Goal: Transaction & Acquisition: Purchase product/service

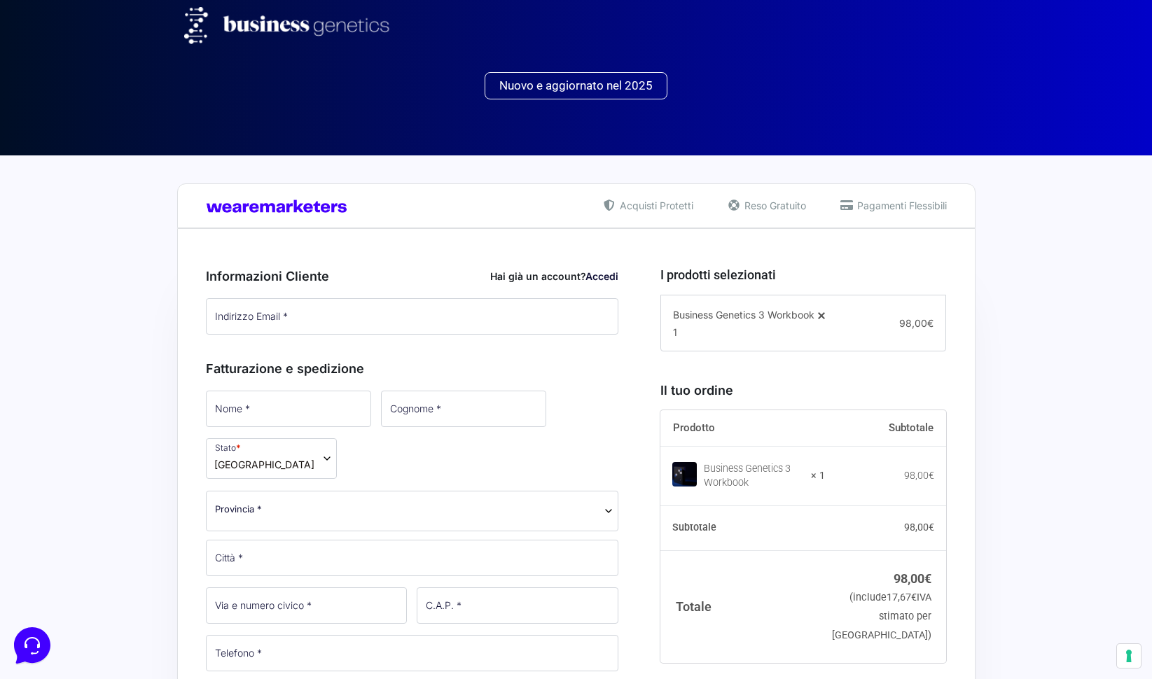
click at [603, 277] on link "Accedi" at bounding box center [601, 276] width 33 height 12
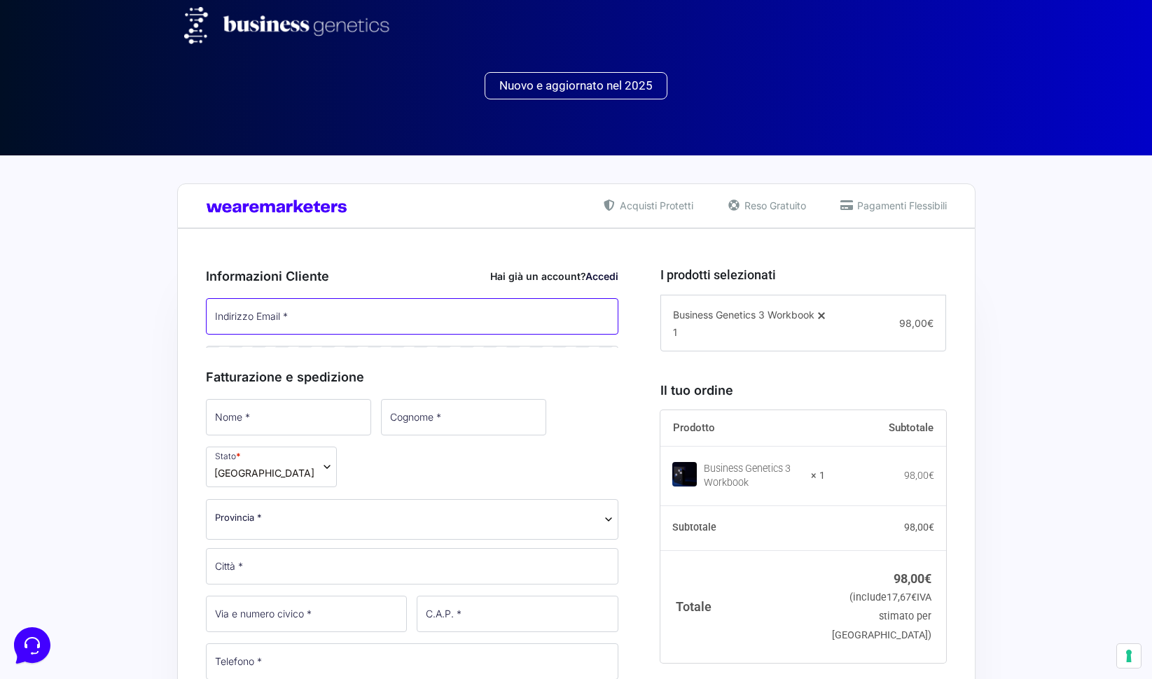
type input "[EMAIL_ADDRESS][DOMAIN_NAME]"
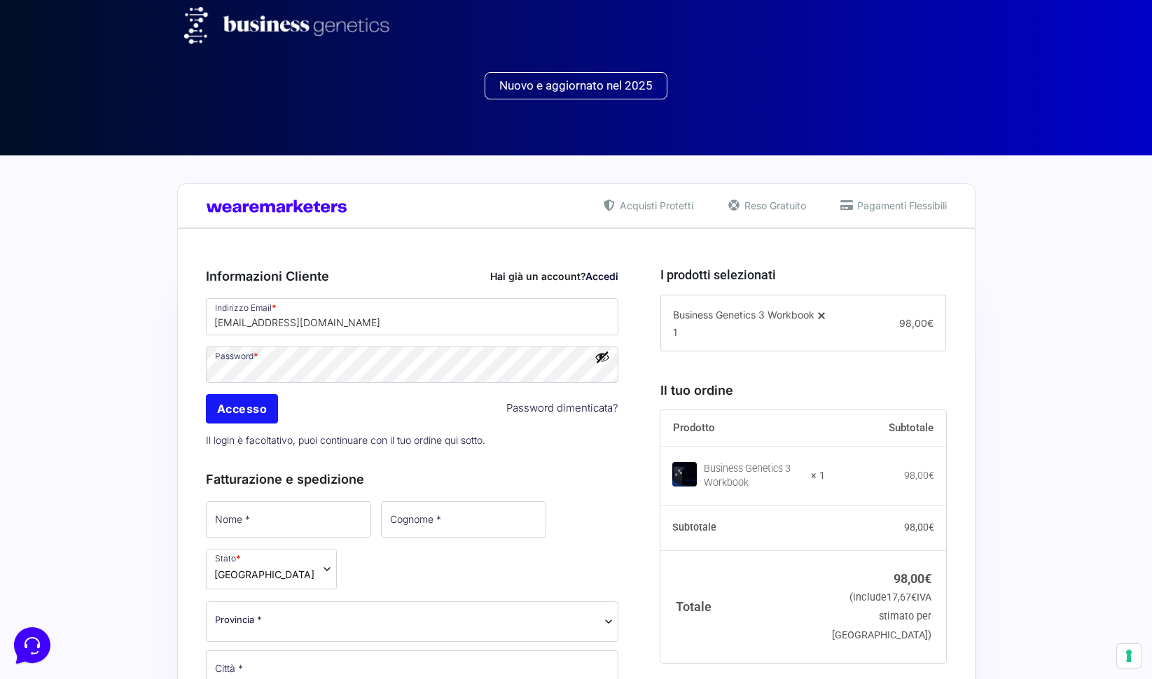
click at [230, 414] on input "Accesso" at bounding box center [242, 408] width 73 height 29
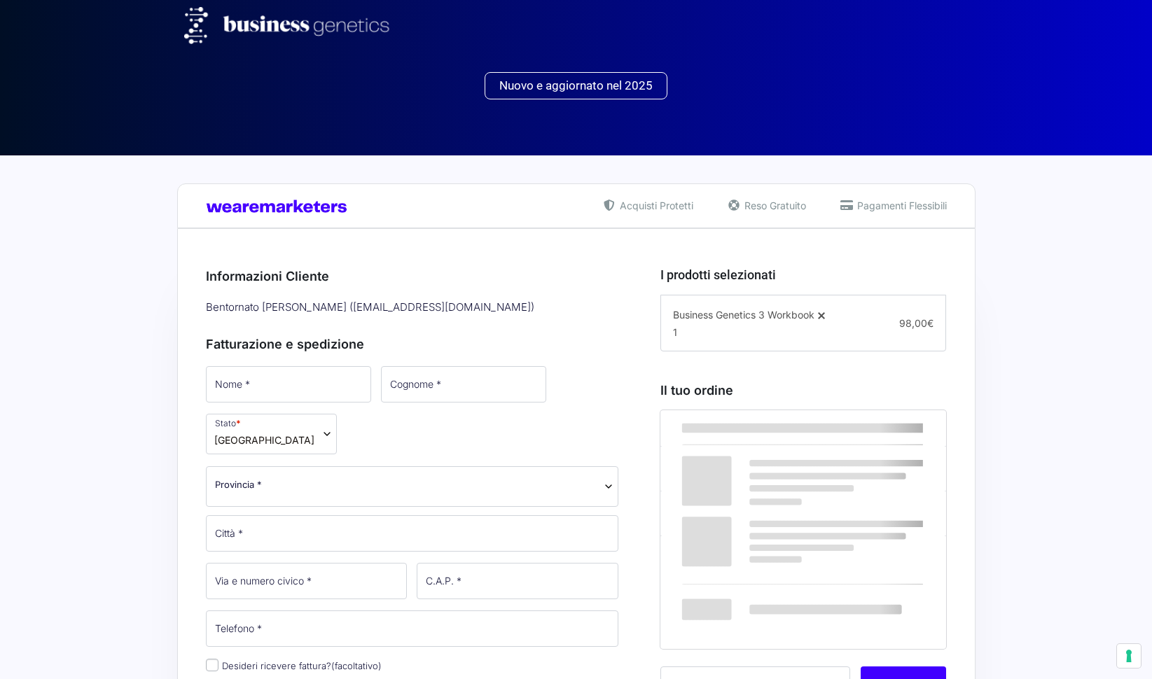
select select
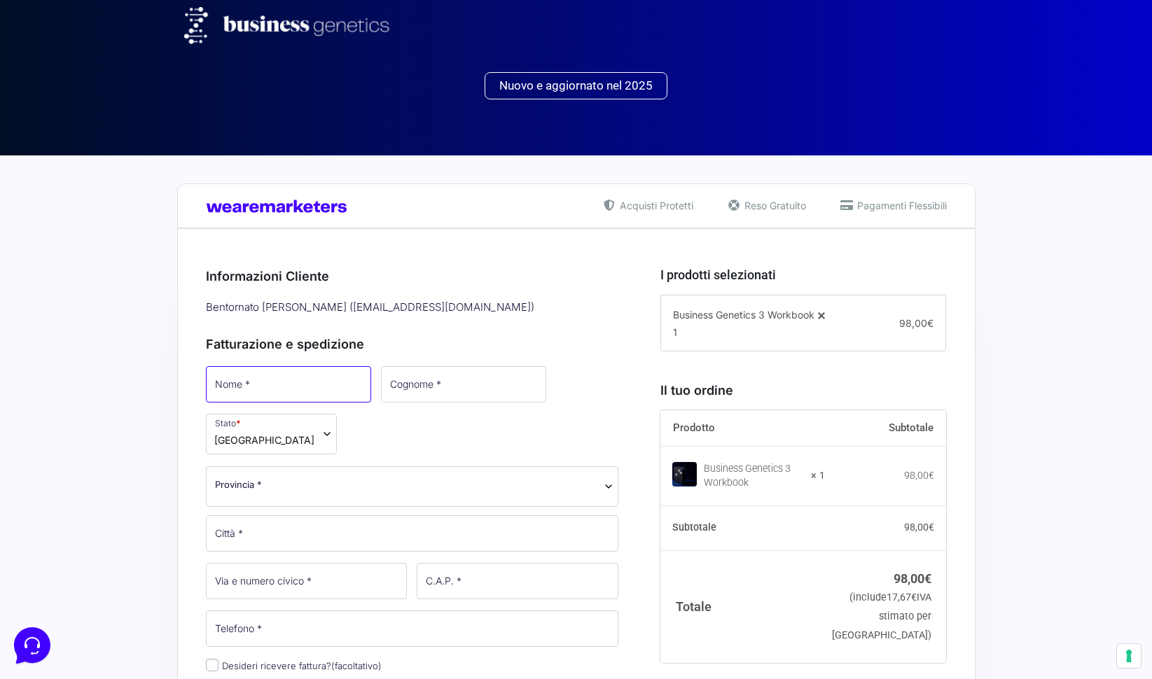
click at [216, 383] on input "Nome *" at bounding box center [288, 384] width 165 height 36
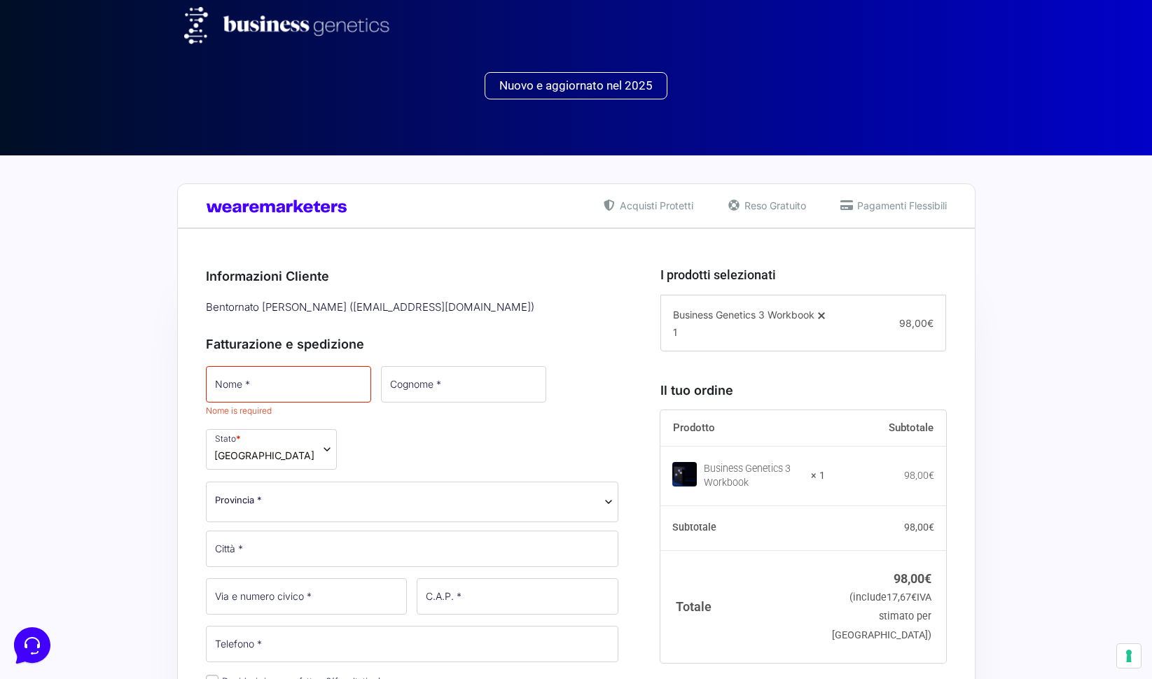
click at [503, 329] on div "Fatturazione e spedizione Nome * Nome is required Cognome * Stato * Seleziona u…" at bounding box center [412, 597] width 413 height 556
click at [248, 383] on input "Nome *" at bounding box center [288, 384] width 165 height 36
type input "Gianluca"
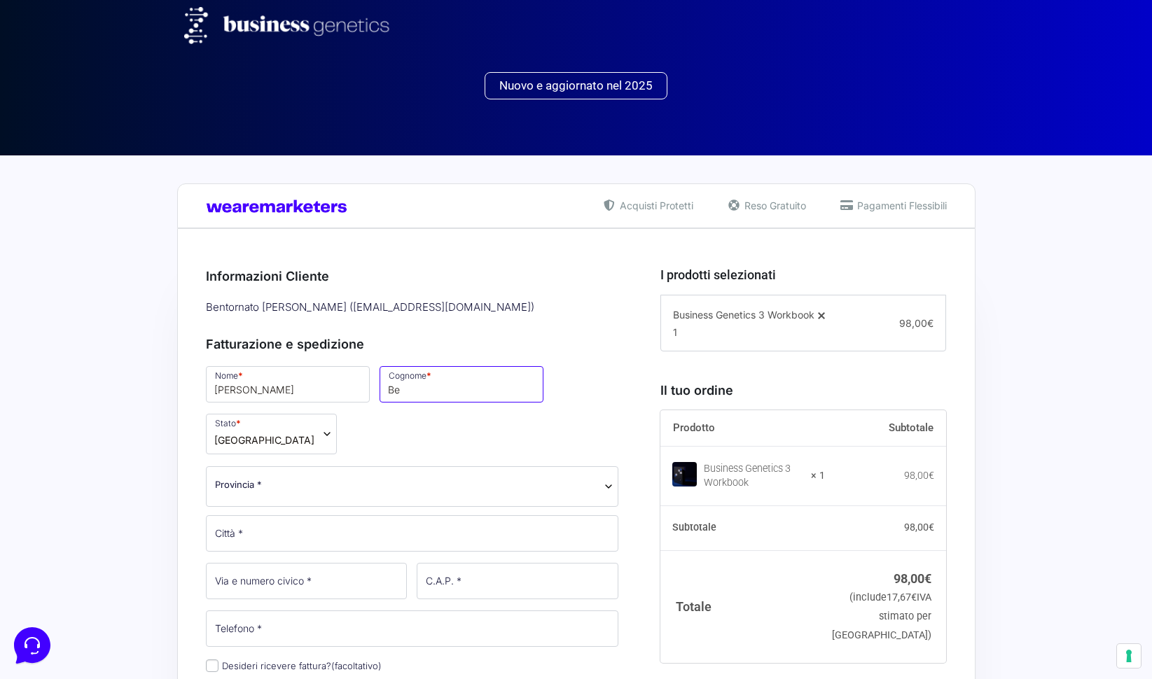
type input "Bertelli"
drag, startPoint x: 258, startPoint y: 456, endPoint x: 261, endPoint y: 449, distance: 7.2
click at [260, 466] on span "Provincia *" at bounding box center [412, 486] width 413 height 41
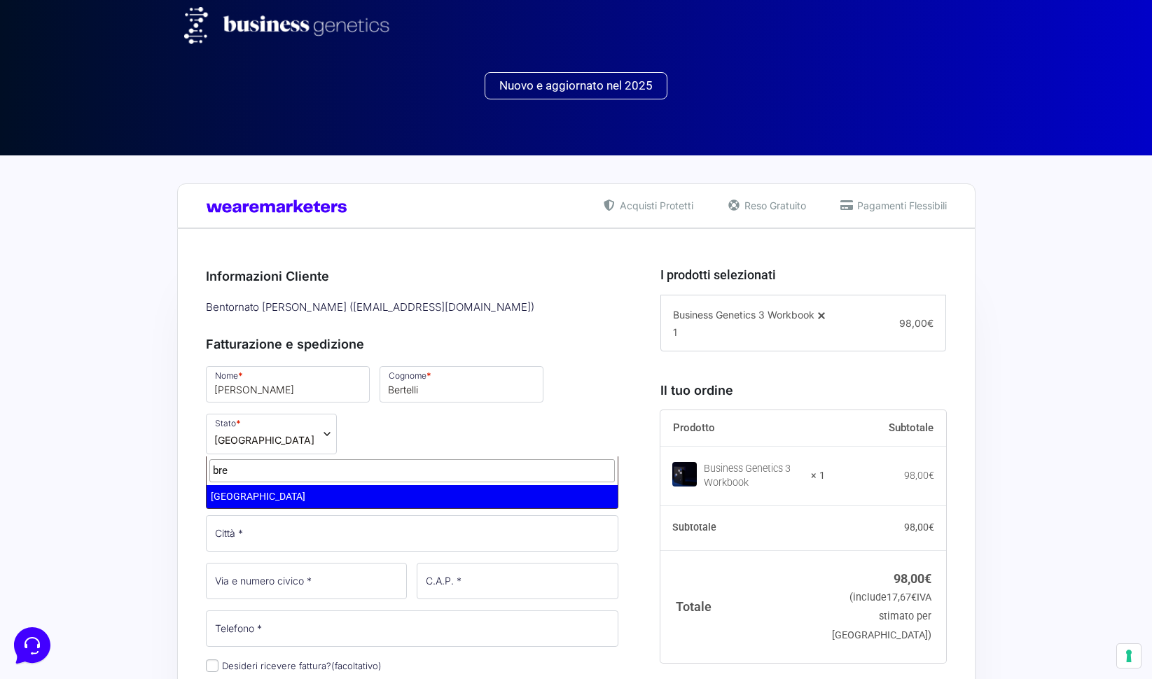
type input "bre"
select select "BS"
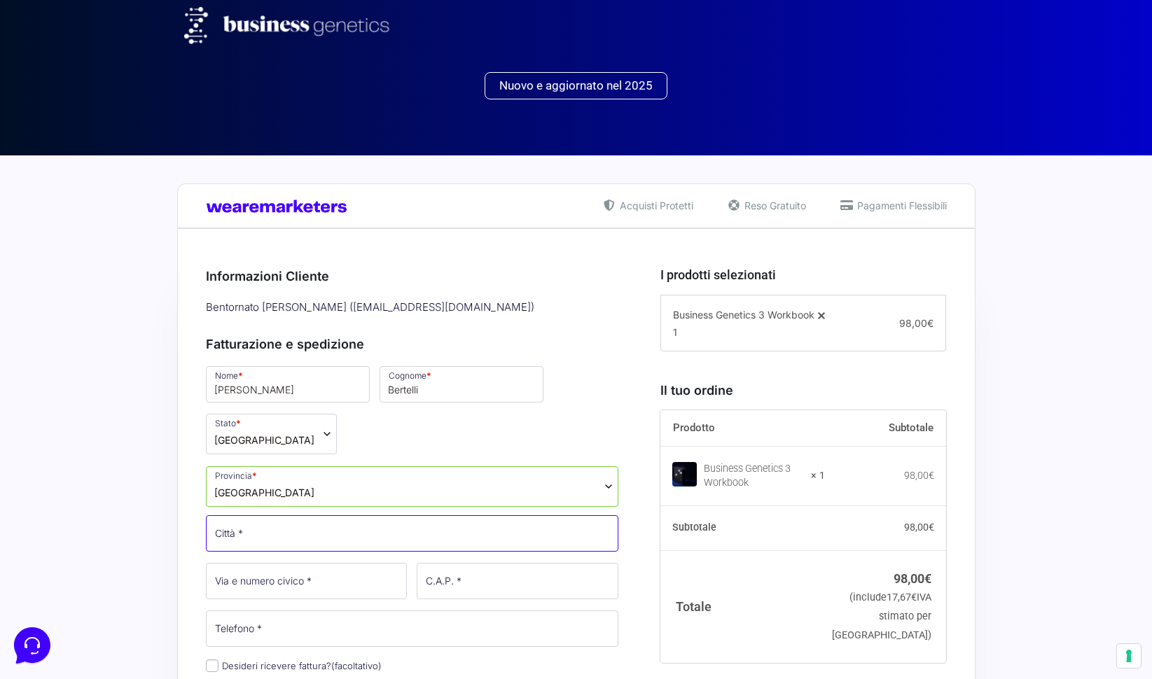
click at [256, 515] on input "Città *" at bounding box center [412, 533] width 413 height 36
type input "Coccaglio"
drag, startPoint x: 282, startPoint y: 491, endPoint x: 187, endPoint y: 484, distance: 95.4
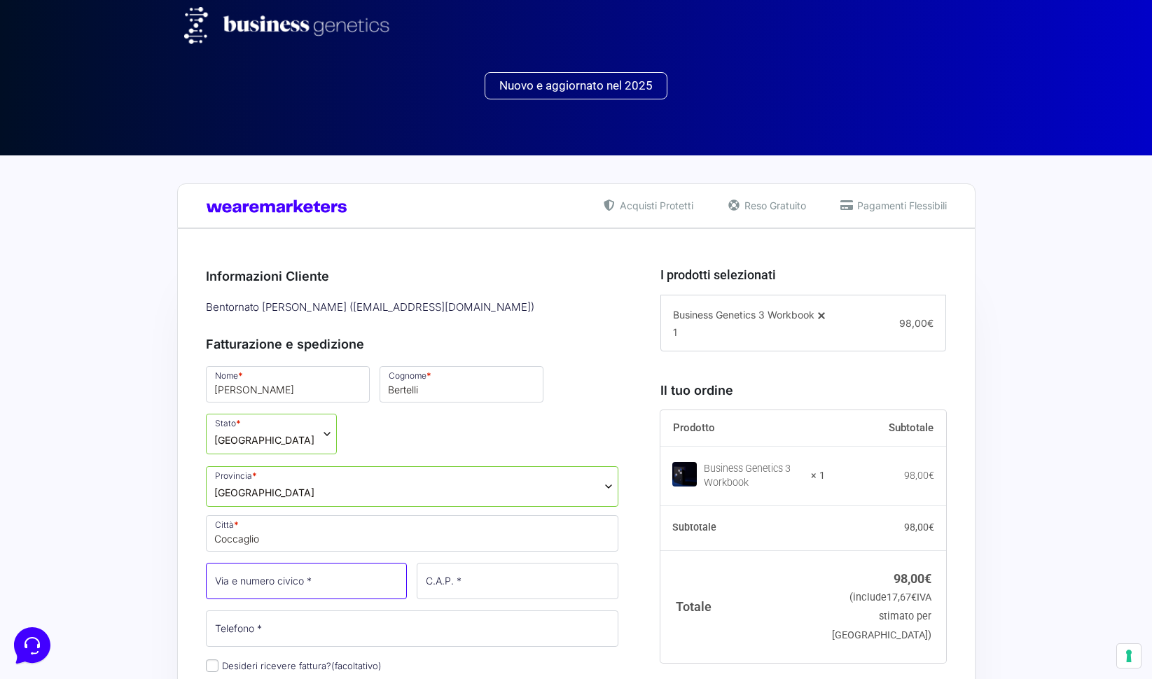
click at [234, 563] on input "Via e numero civico *" at bounding box center [307, 581] width 202 height 36
type input "Via Palazzolo Trav. II, 4"
type input "25030"
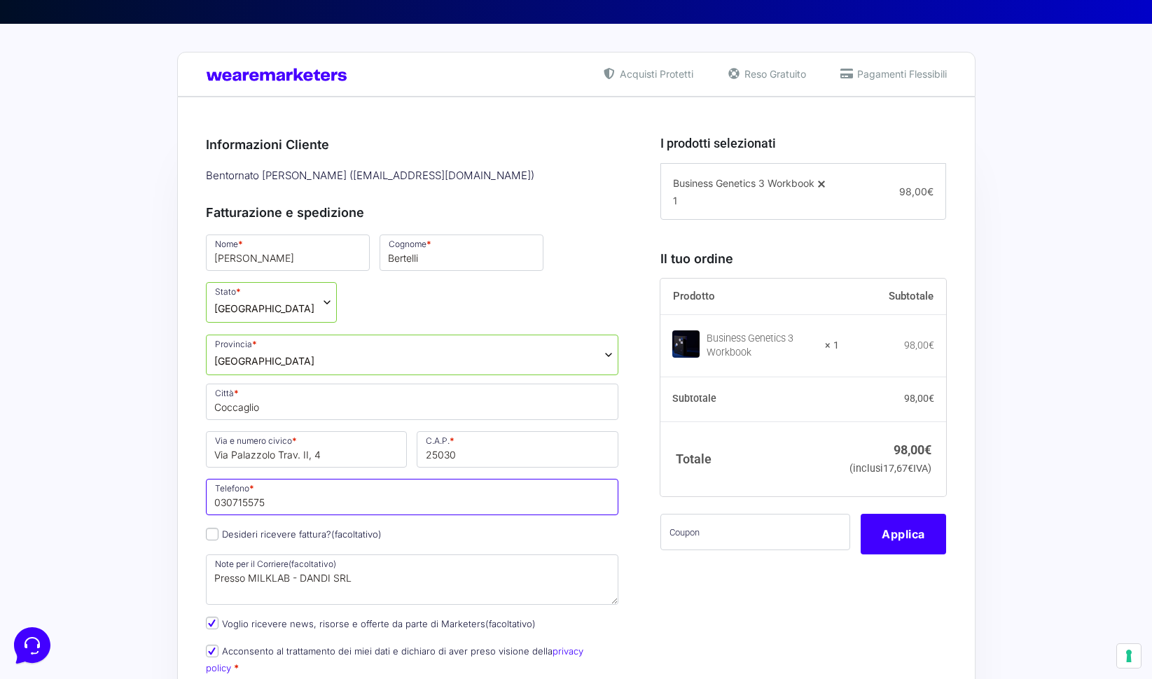
scroll to position [193, 0]
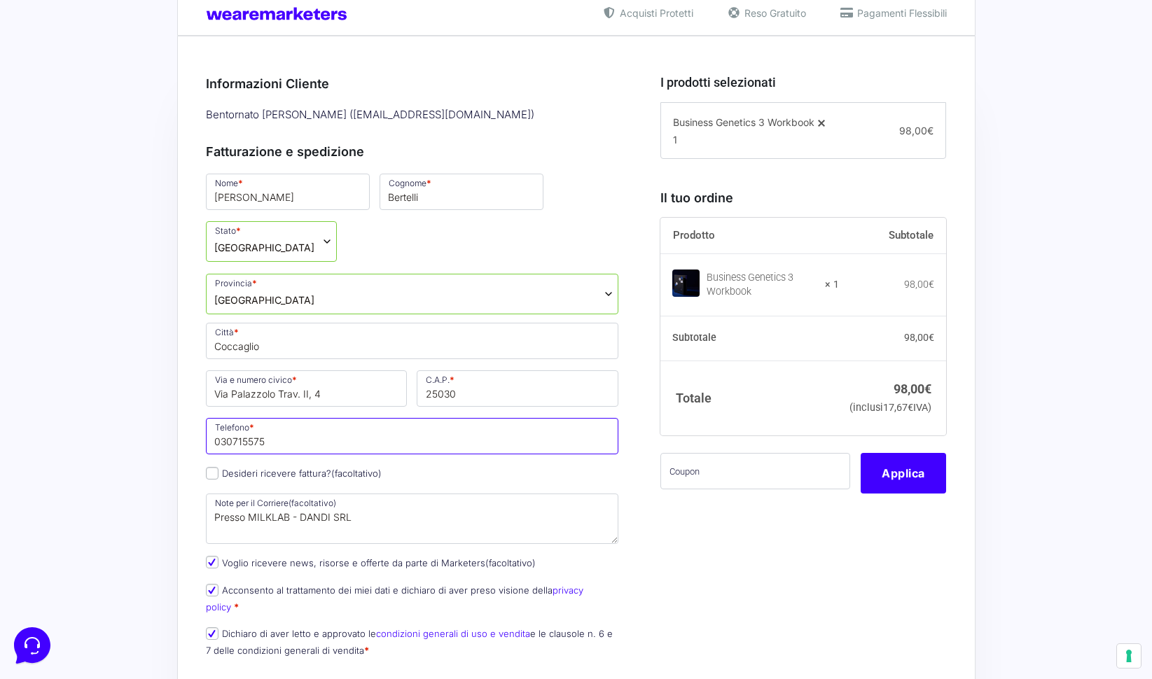
type input "030715575"
click at [209, 467] on input "Desideri ricevere fattura? (facoltativo)" at bounding box center [212, 473] width 13 height 13
checkbox input "true"
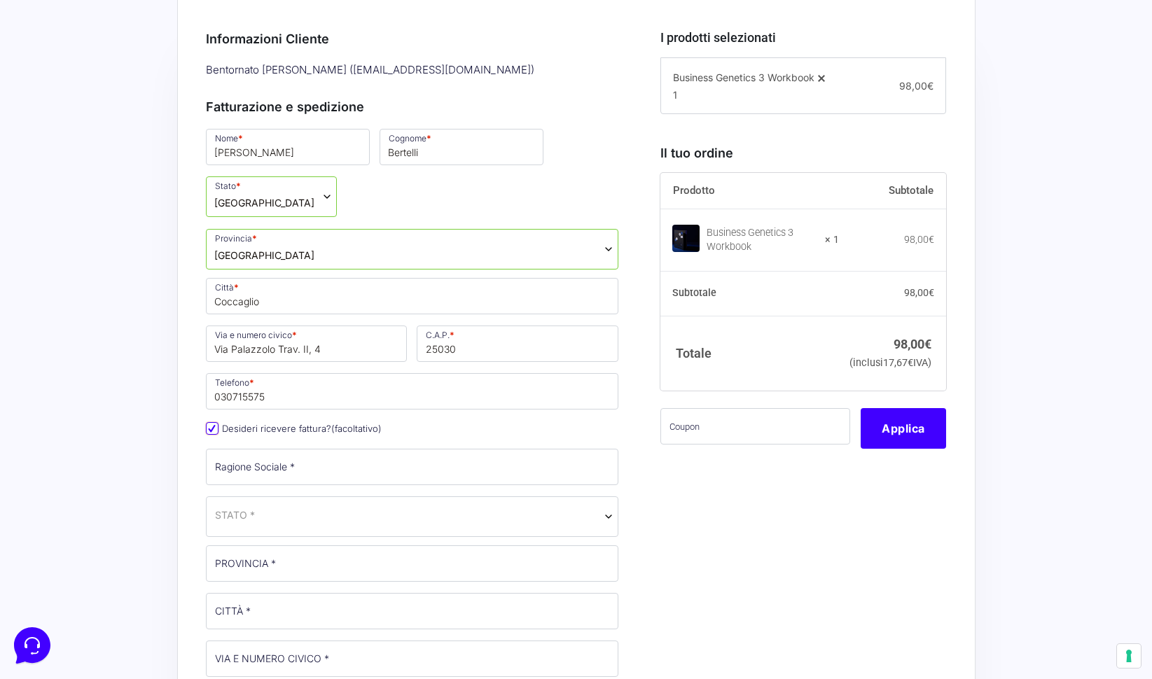
scroll to position [244, 0]
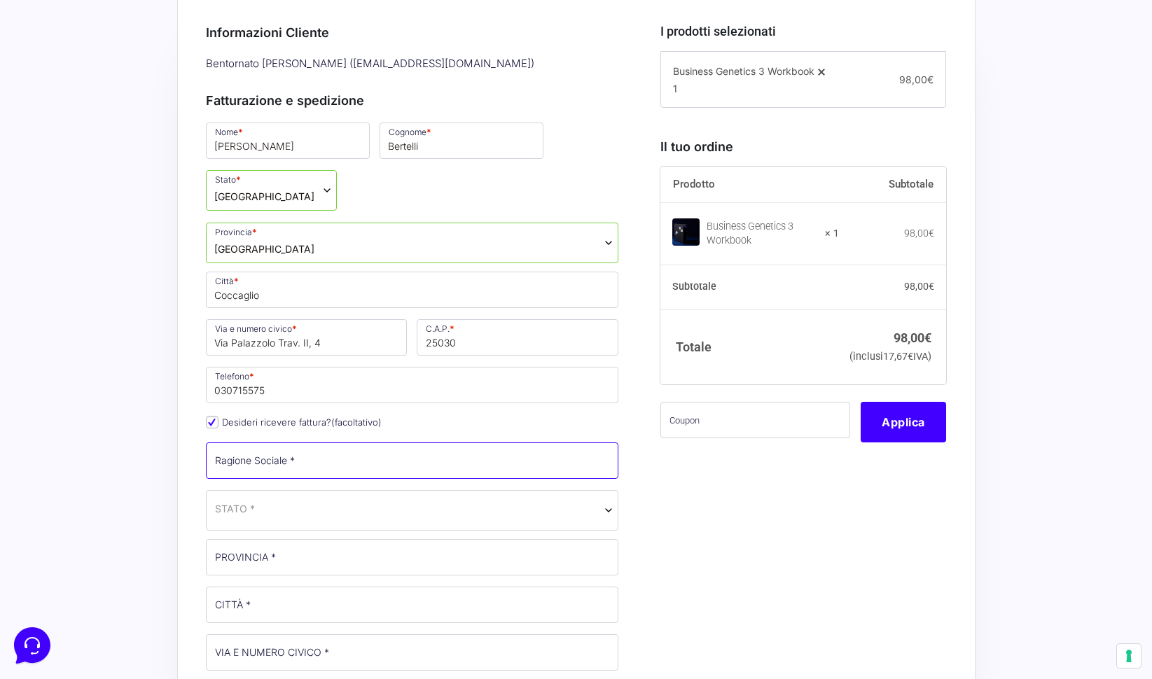
click at [271, 442] on input "Ragione Sociale *" at bounding box center [412, 460] width 413 height 36
type input "d"
type input "DANDI SRL"
click at [270, 490] on span "STATO *" at bounding box center [412, 510] width 413 height 41
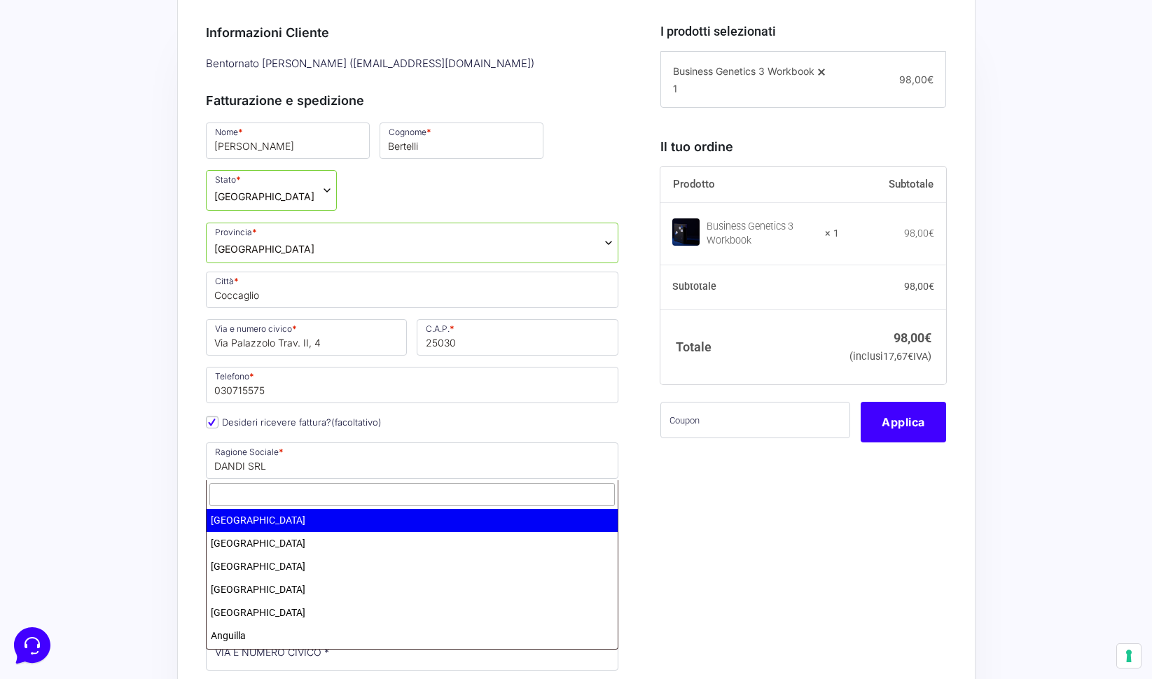
click at [272, 496] on input "text" at bounding box center [412, 494] width 406 height 23
type input "ITA"
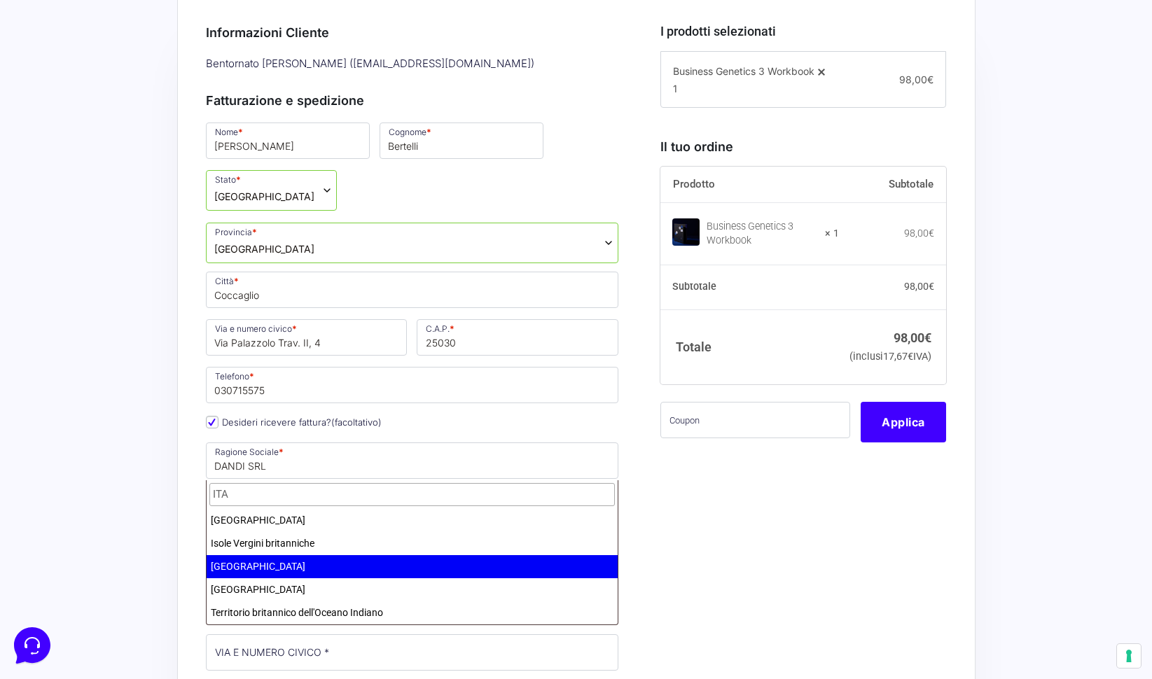
select select "IT"
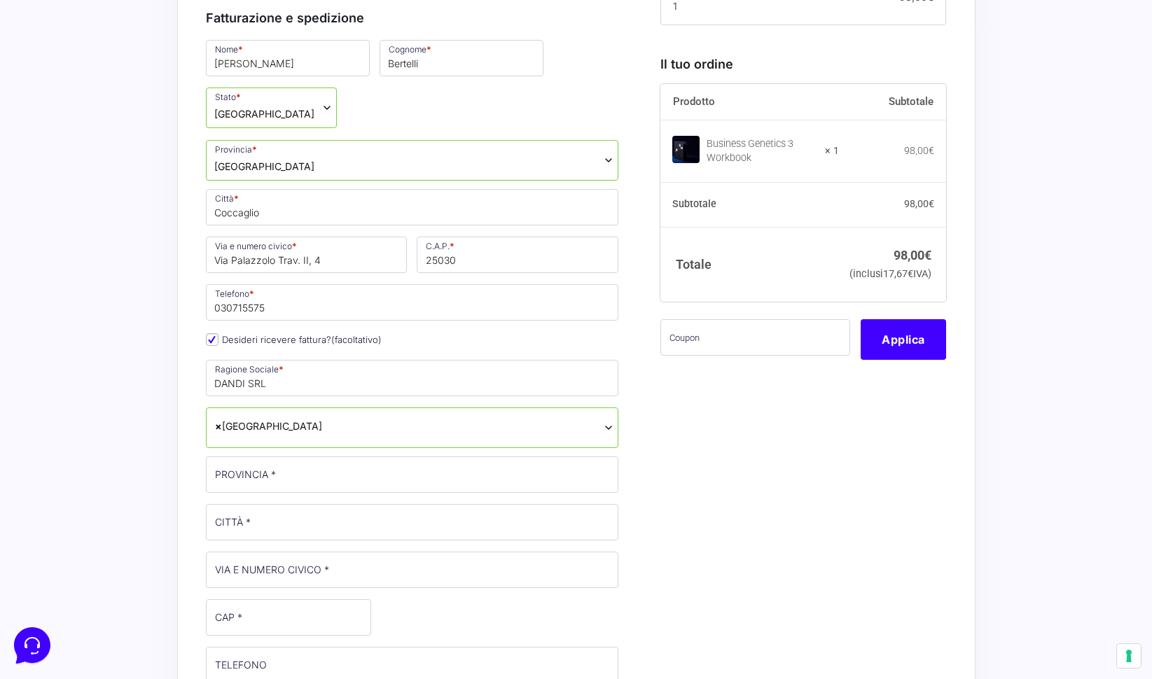
scroll to position [377, 0]
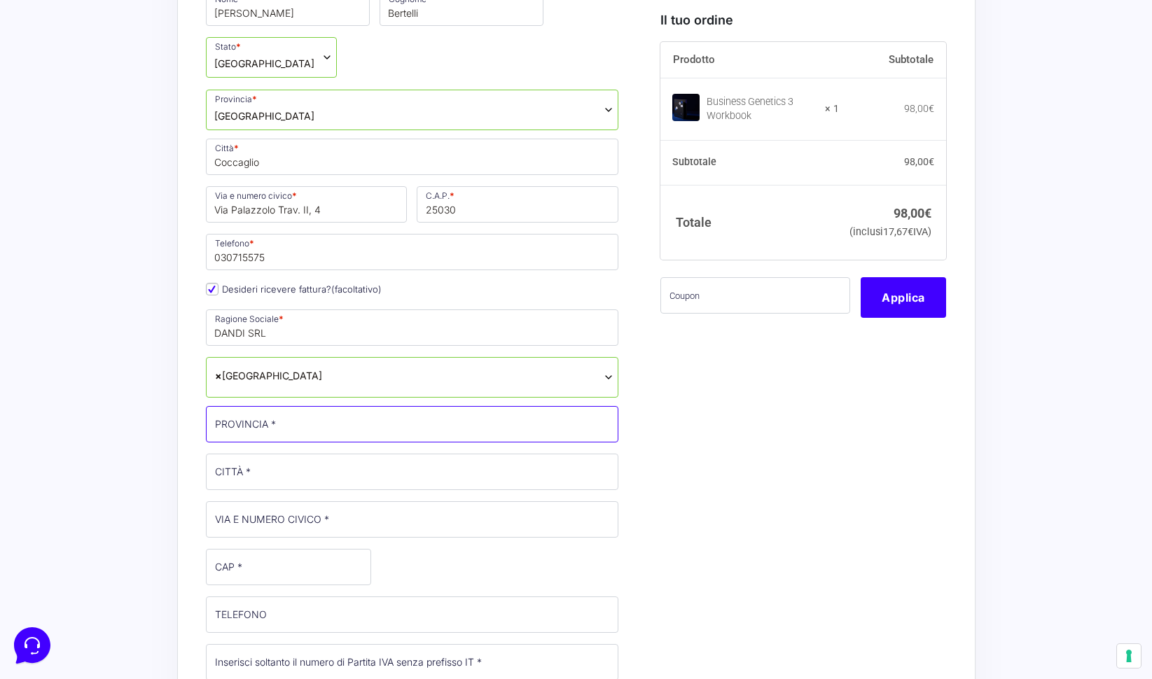
click at [267, 406] on input "PROVINCIA *" at bounding box center [412, 424] width 413 height 36
type input "V"
type input "BRESCIA"
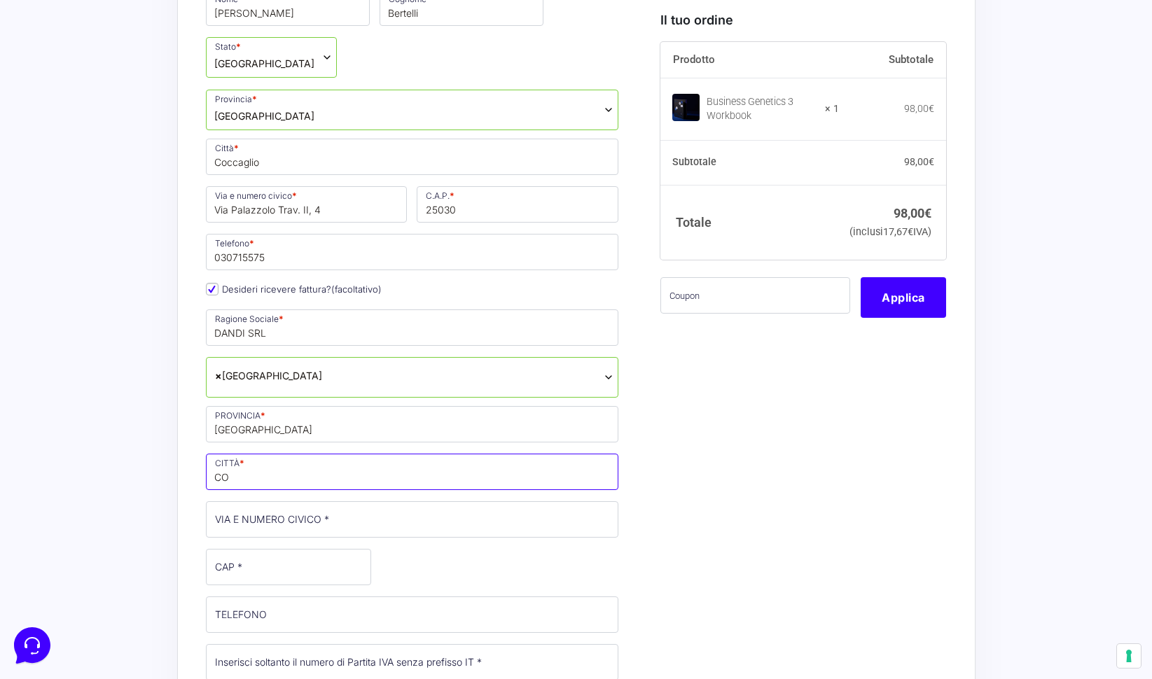
type input "Coccaglio"
type input "Via Palazzolo Trav. II, 4"
type input "gianlucaber78@gmail.com"
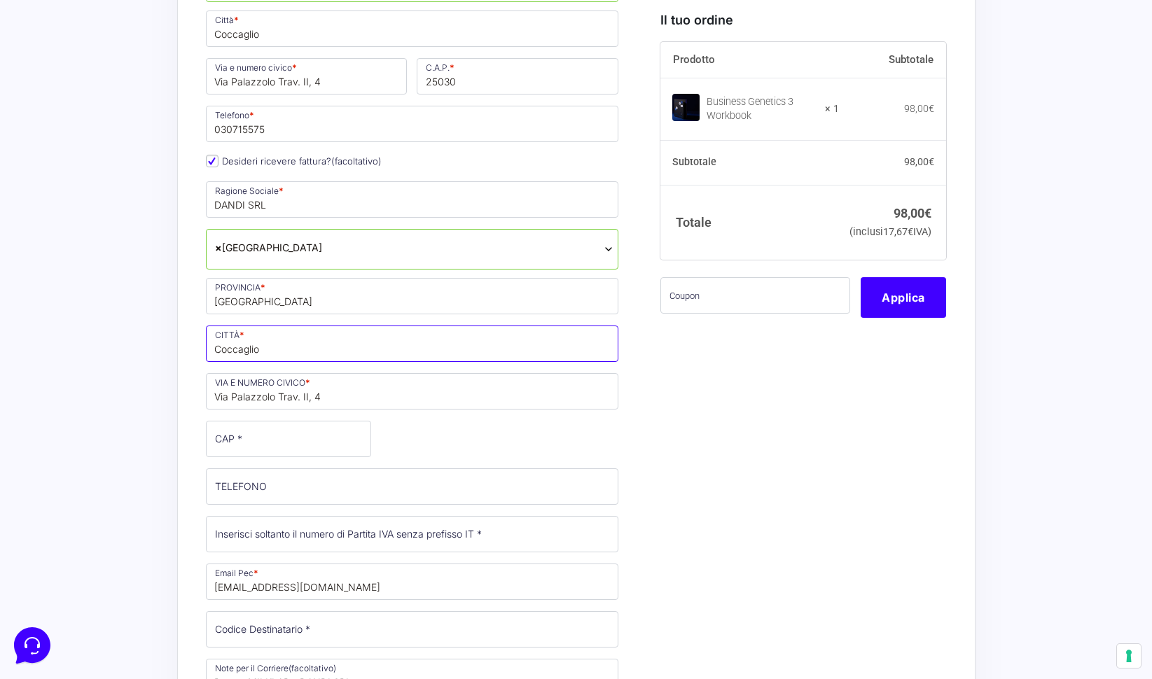
scroll to position [515, 0]
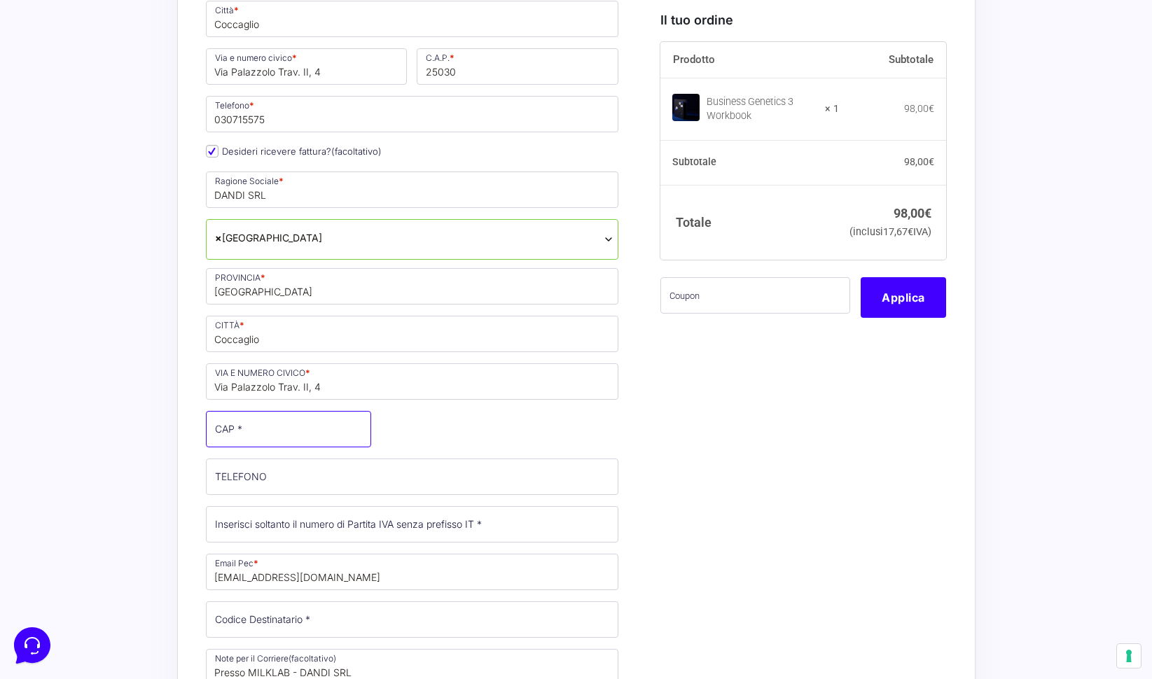
click at [270, 411] on input "CAP *" at bounding box center [288, 429] width 165 height 36
type input "25030"
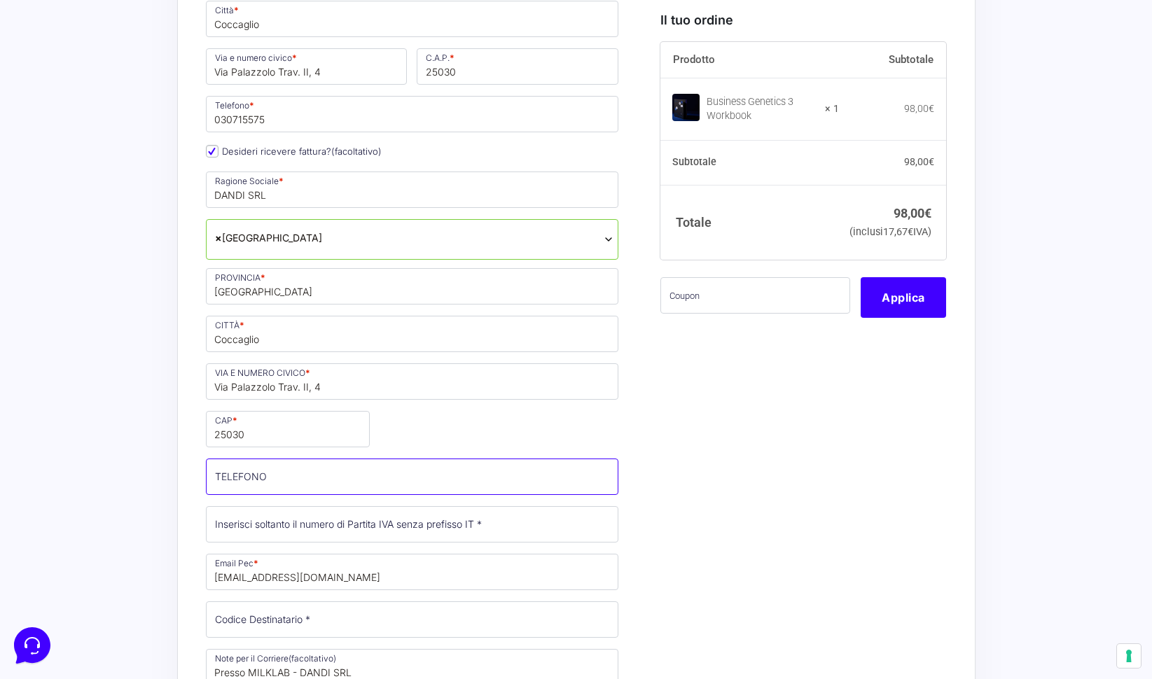
click at [256, 459] on input "TELEFONO (facoltativo)" at bounding box center [412, 477] width 413 height 36
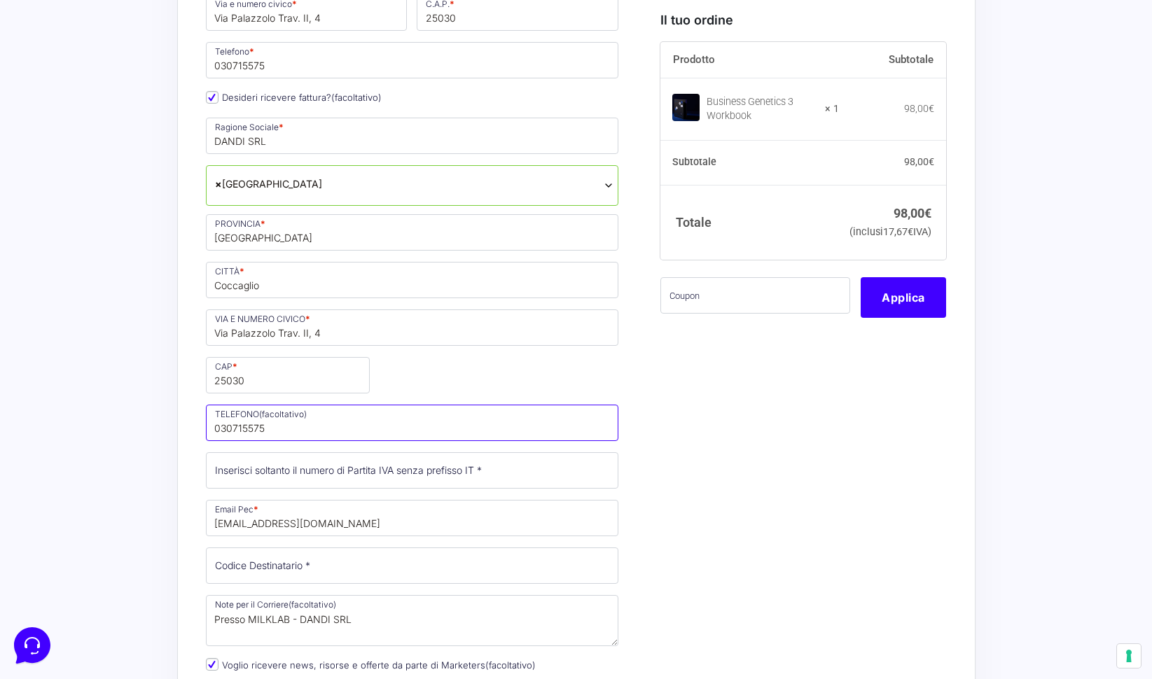
type input "030715575"
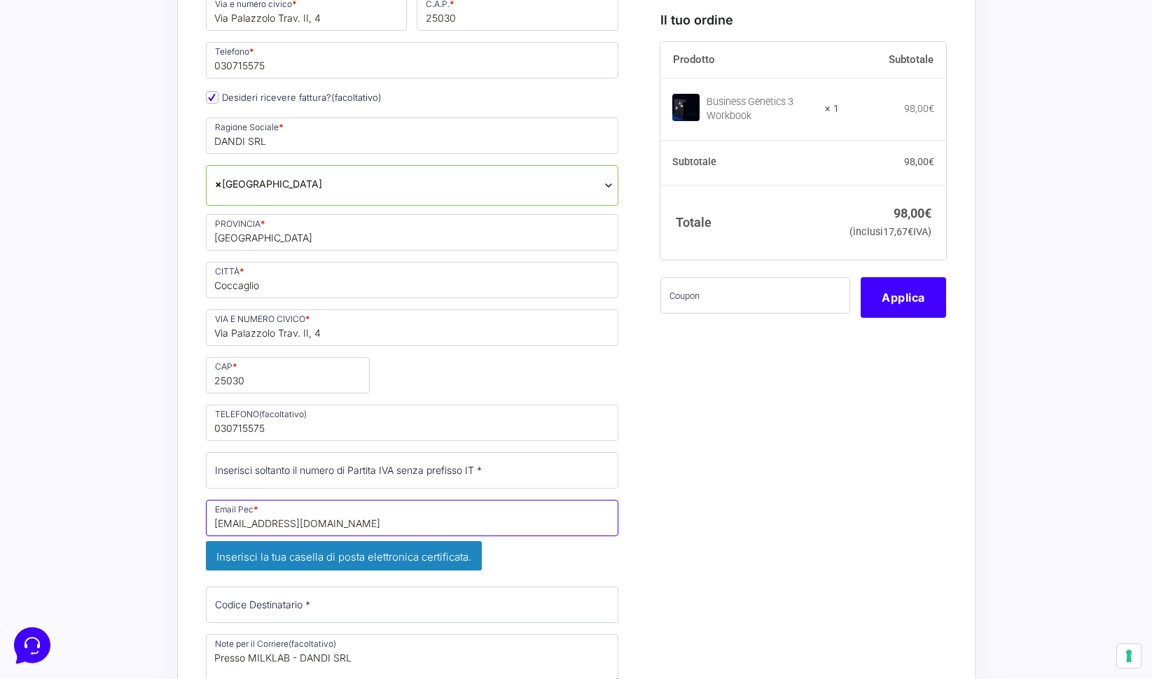
click at [396, 500] on input "gianlucaber78@gmail.com" at bounding box center [412, 518] width 413 height 36
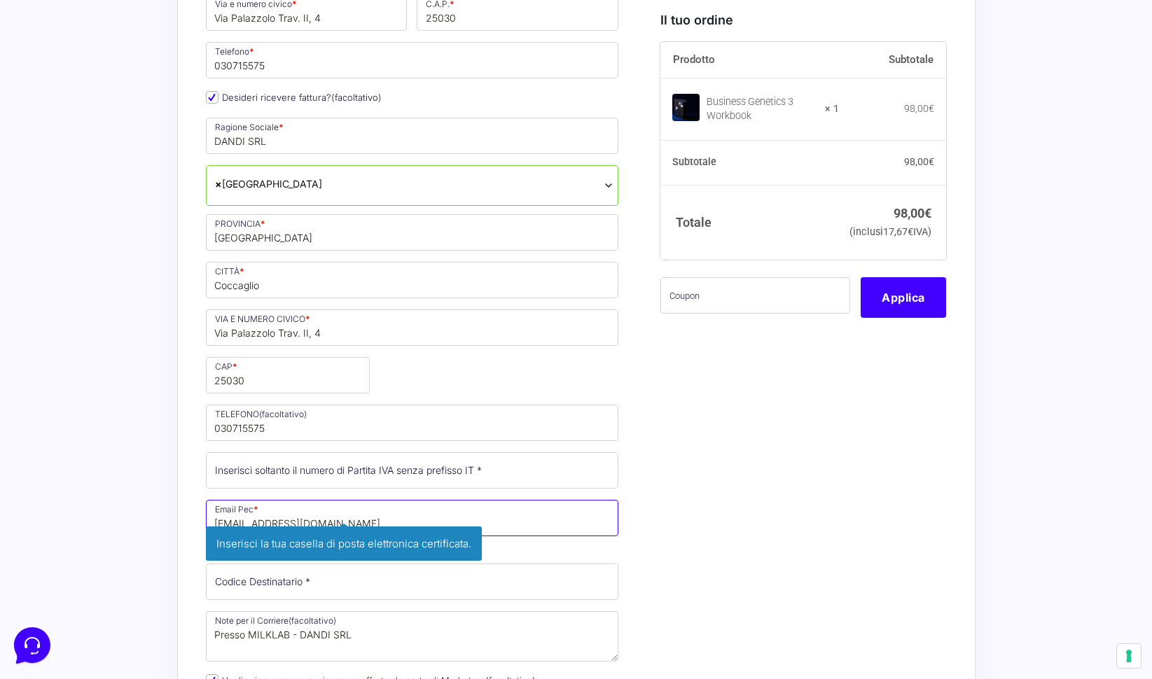
drag, startPoint x: 328, startPoint y: 474, endPoint x: 152, endPoint y: 472, distance: 176.4
click at [152, 472] on div "Acquisti Protetti Reso Gratuito Pagamenti Flessibili Riepilogo Ordine 98,00 € P…" at bounding box center [576, 520] width 1152 height 1867
paste input "dandi@pec.net"
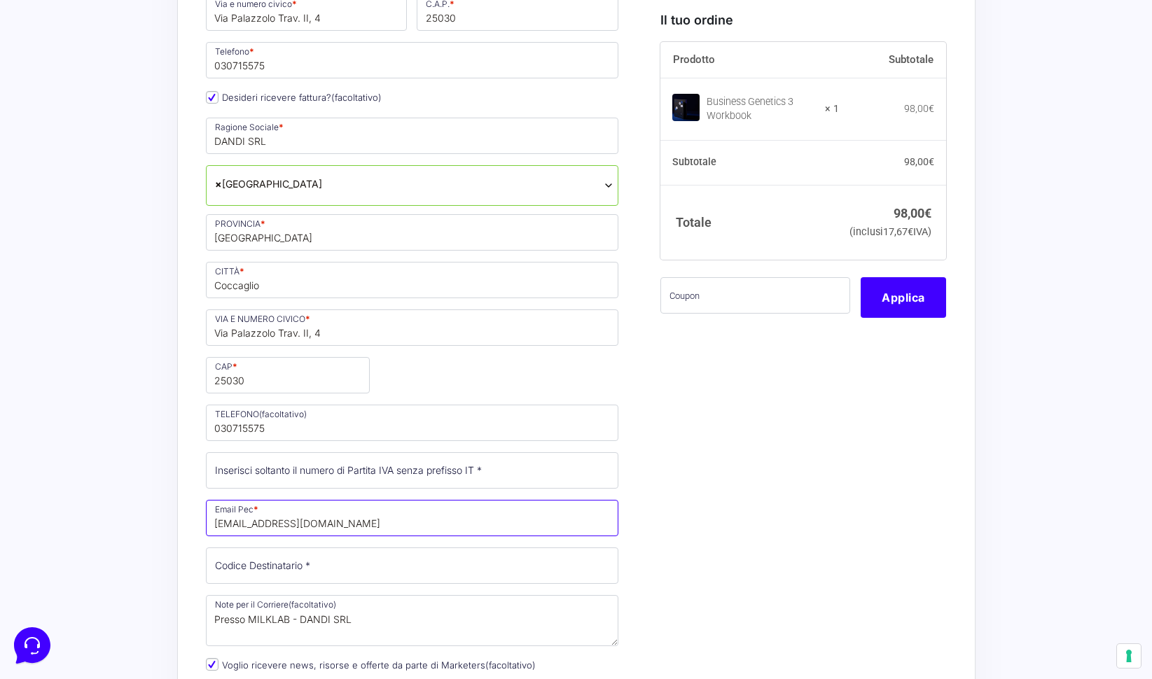
type input "dandi@pec.net"
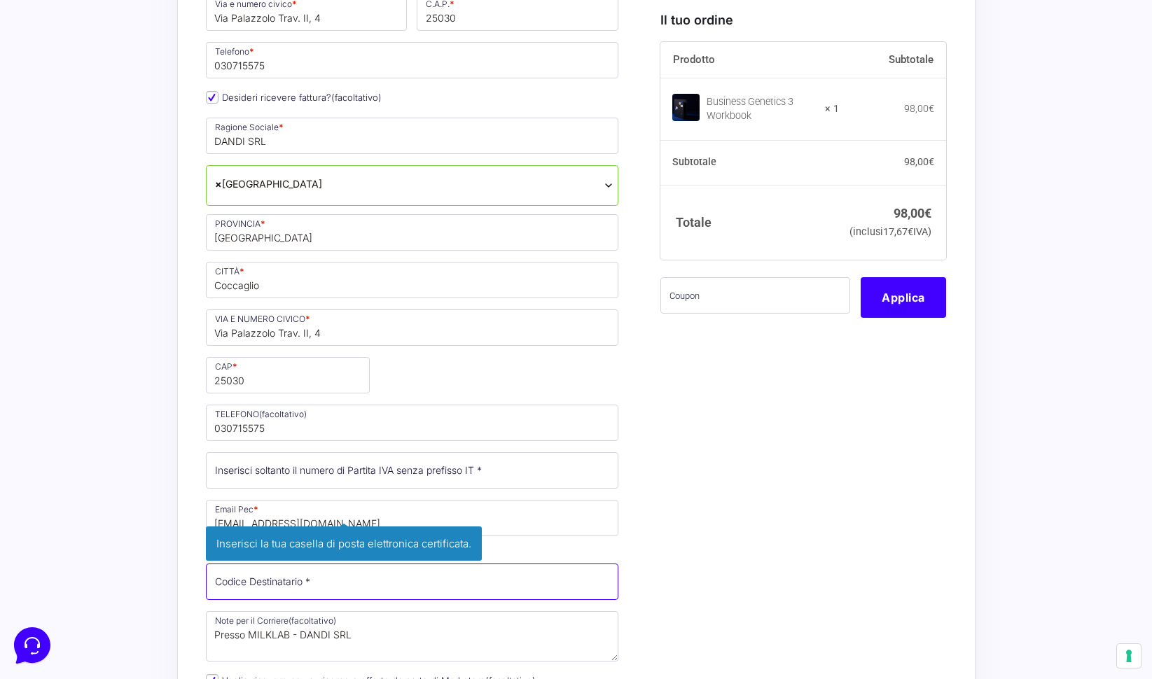
click at [271, 564] on input "Codice Destinatario *" at bounding box center [412, 582] width 413 height 36
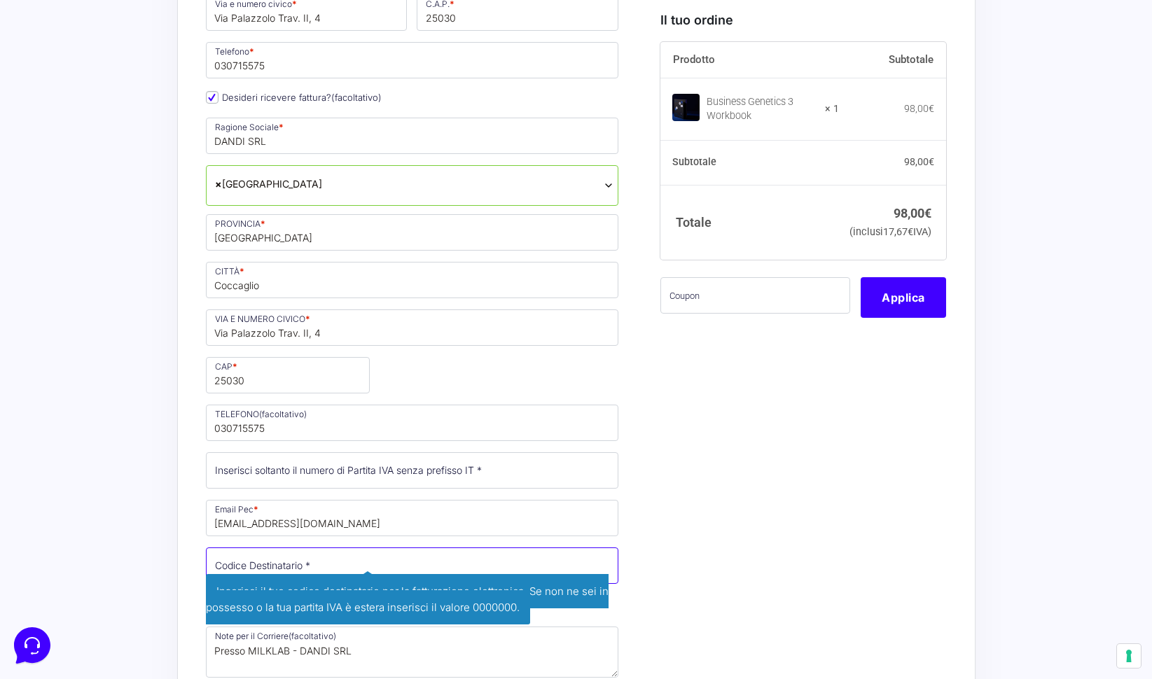
paste input "M5UXCR1"
type input "M5UXCR1"
click at [707, 533] on div "I prodotti selezionati Business Genetics 3 Workbook 1 − 1 + 98,00 € Il tuo ordi…" at bounding box center [798, 523] width 296 height 1680
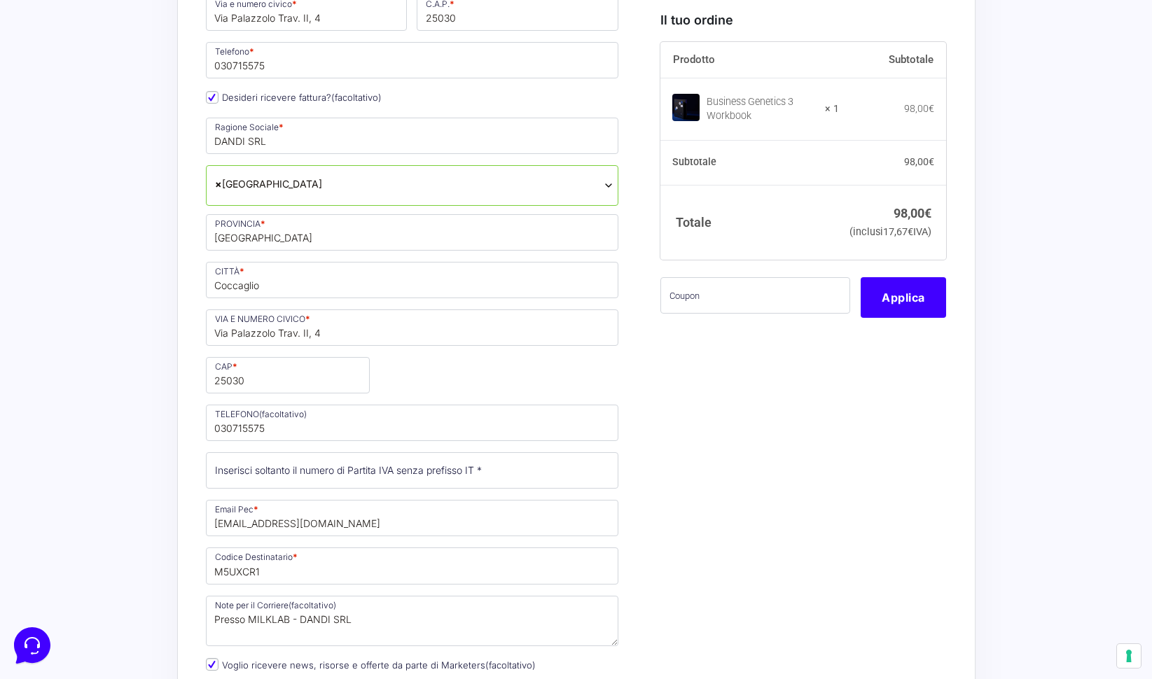
scroll to position [660, 0]
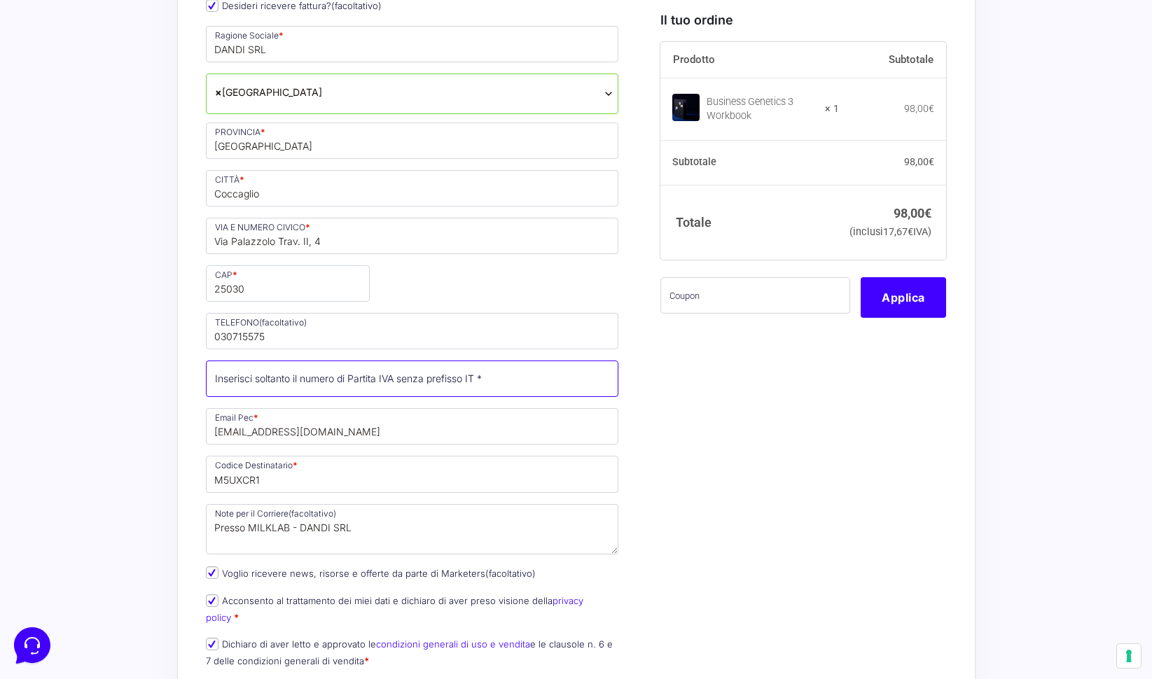
click at [237, 361] on input "Partita Iva *" at bounding box center [412, 379] width 413 height 36
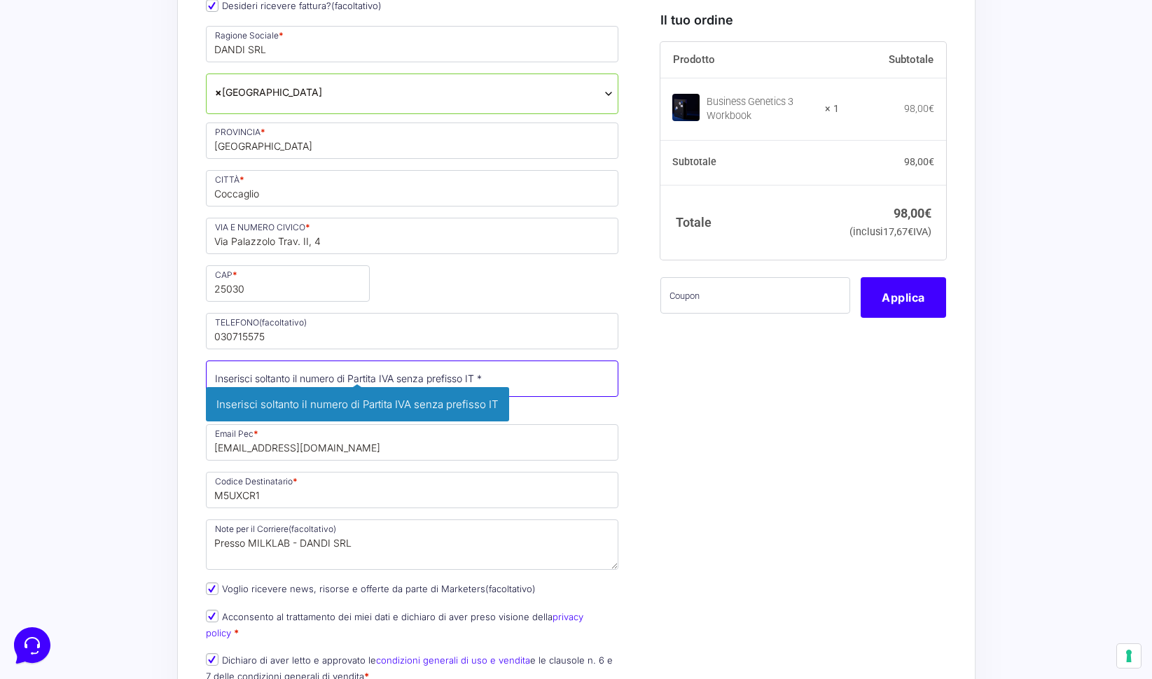
paste input "03951760986"
type input "03951760986"
drag, startPoint x: 730, startPoint y: 444, endPoint x: 691, endPoint y: 445, distance: 39.2
click at [730, 444] on div "I prodotti selezionati Business Genetics 3 Workbook 1 − 1 + 98,00 € Il tuo ordi…" at bounding box center [798, 423] width 296 height 1664
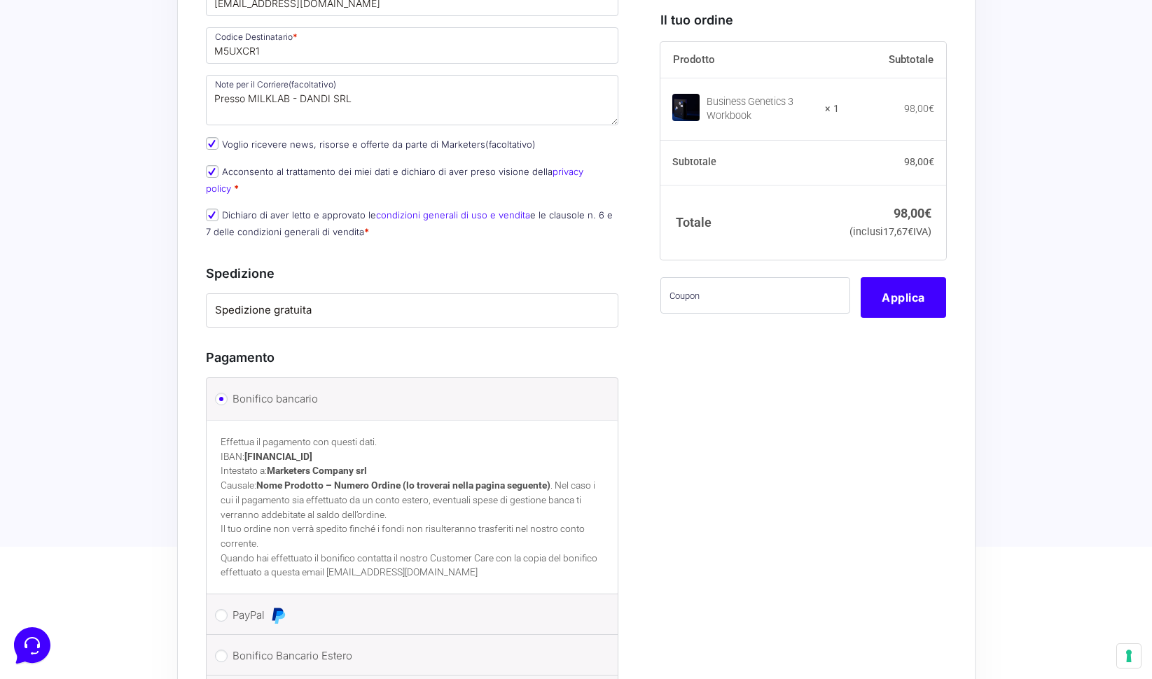
scroll to position [1168, 0]
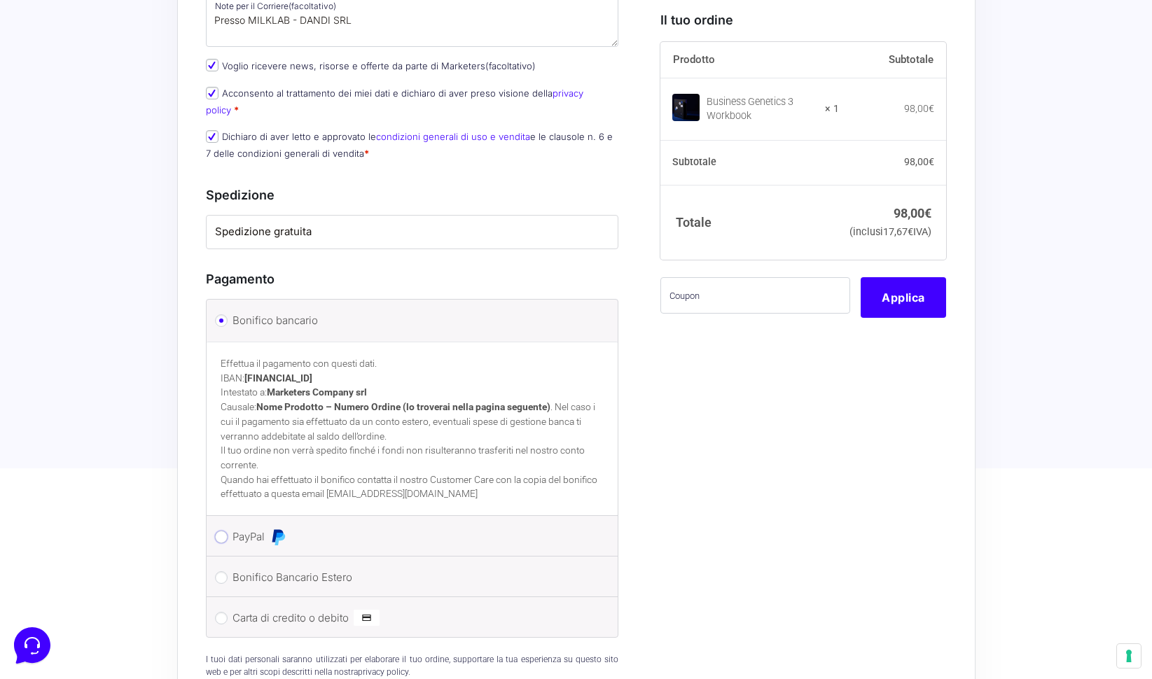
click at [220, 531] on input "PayPal" at bounding box center [221, 537] width 13 height 13
radio input "true"
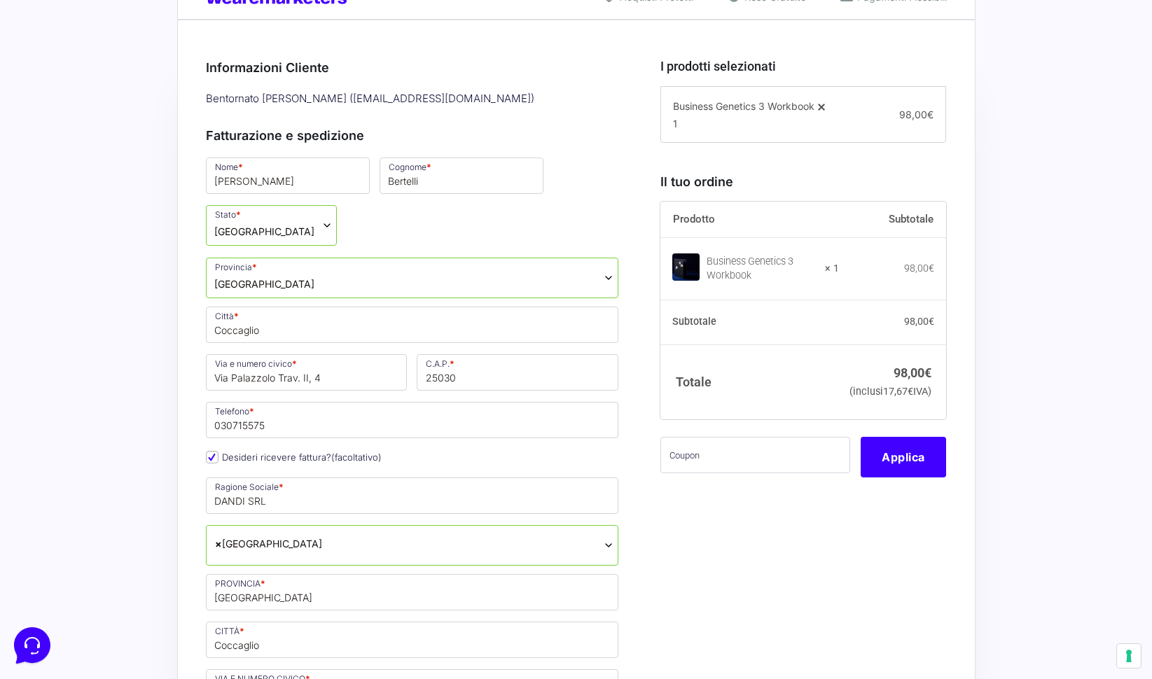
scroll to position [188, 0]
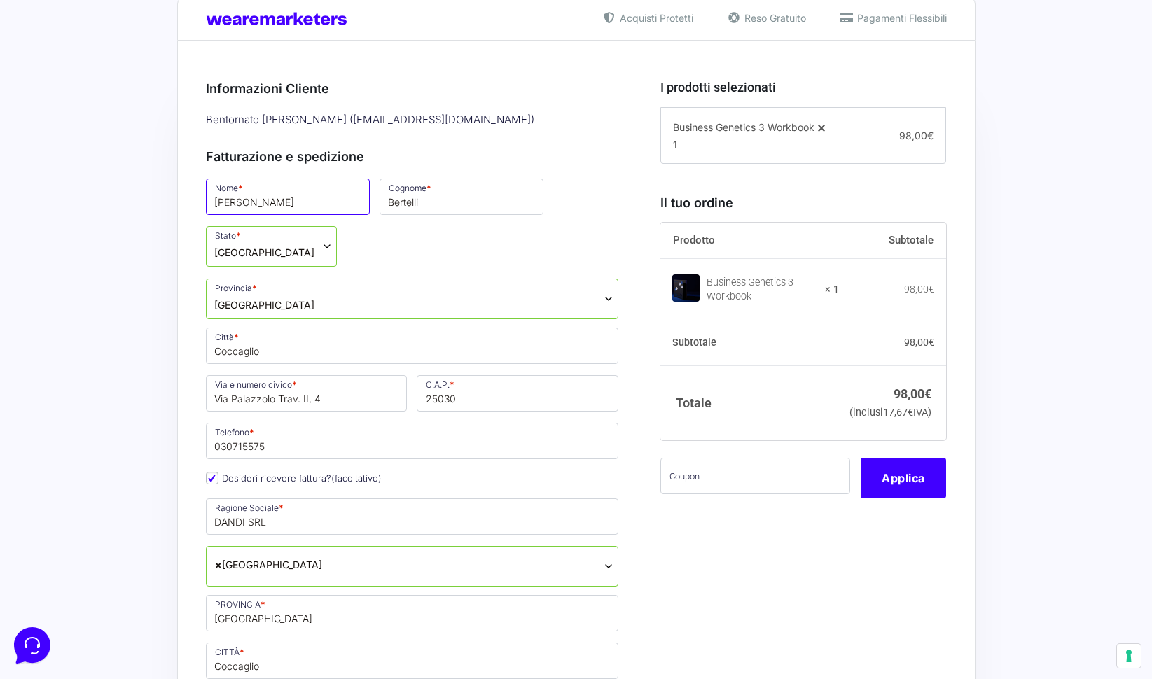
click at [267, 200] on input "Gianluca" at bounding box center [288, 197] width 164 height 36
type input "GianlucA"
click at [262, 200] on input "GianlucA" at bounding box center [288, 197] width 164 height 36
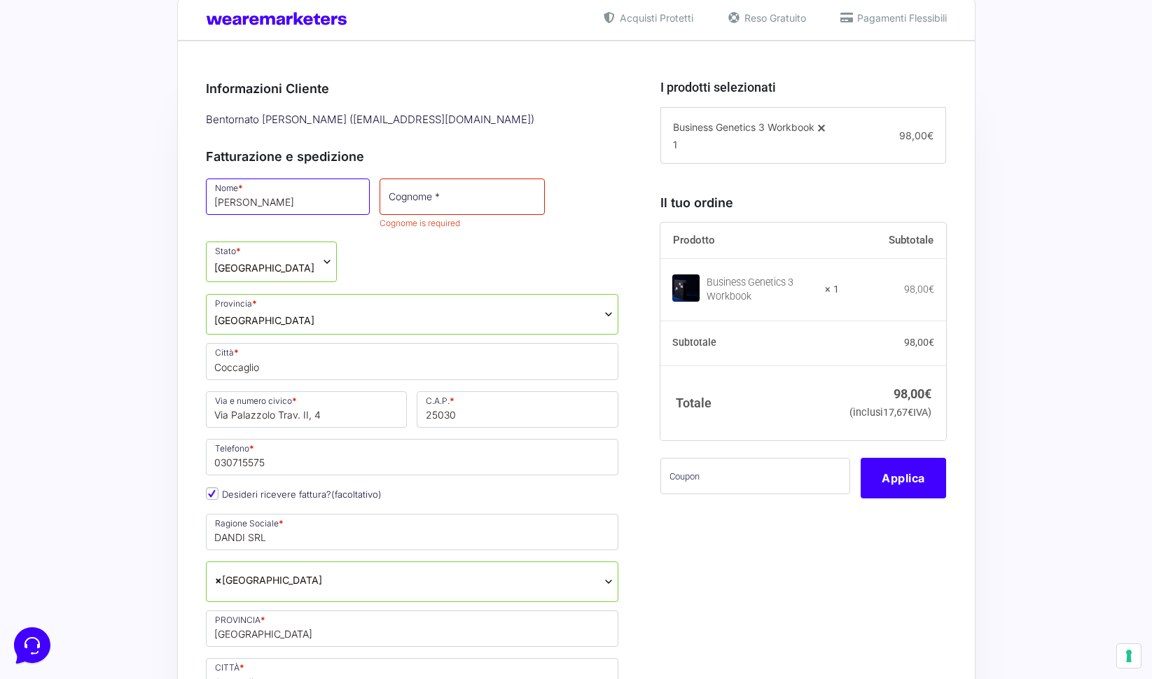
type input "Gianluca"
type input "Bertelli"
click at [487, 137] on div "Fatturazione e spedizione Nome * Gianluca Cognome * Bertelli Cognome is require…" at bounding box center [412, 649] width 413 height 1035
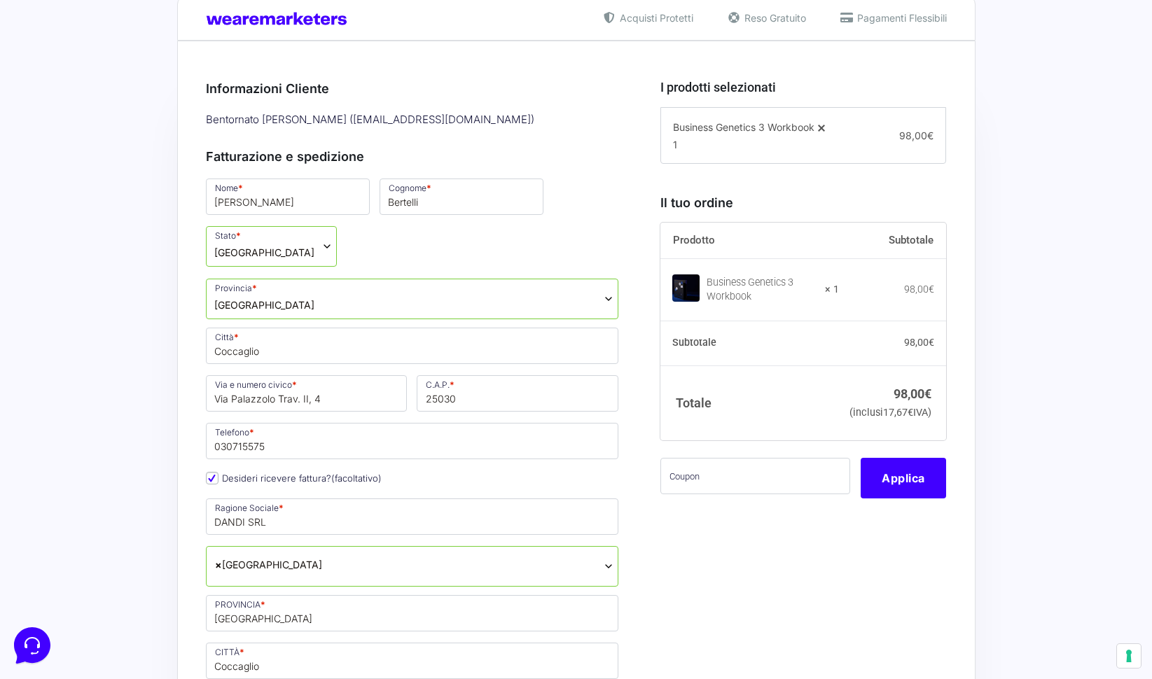
click at [324, 320] on div "Nome * Gianluca Cognome * Bertelli Stato * Seleziona un paese / una regione… Af…" at bounding box center [412, 663] width 423 height 974
click at [318, 328] on input "Coccaglio" at bounding box center [412, 346] width 413 height 36
type input "Coccaglio"
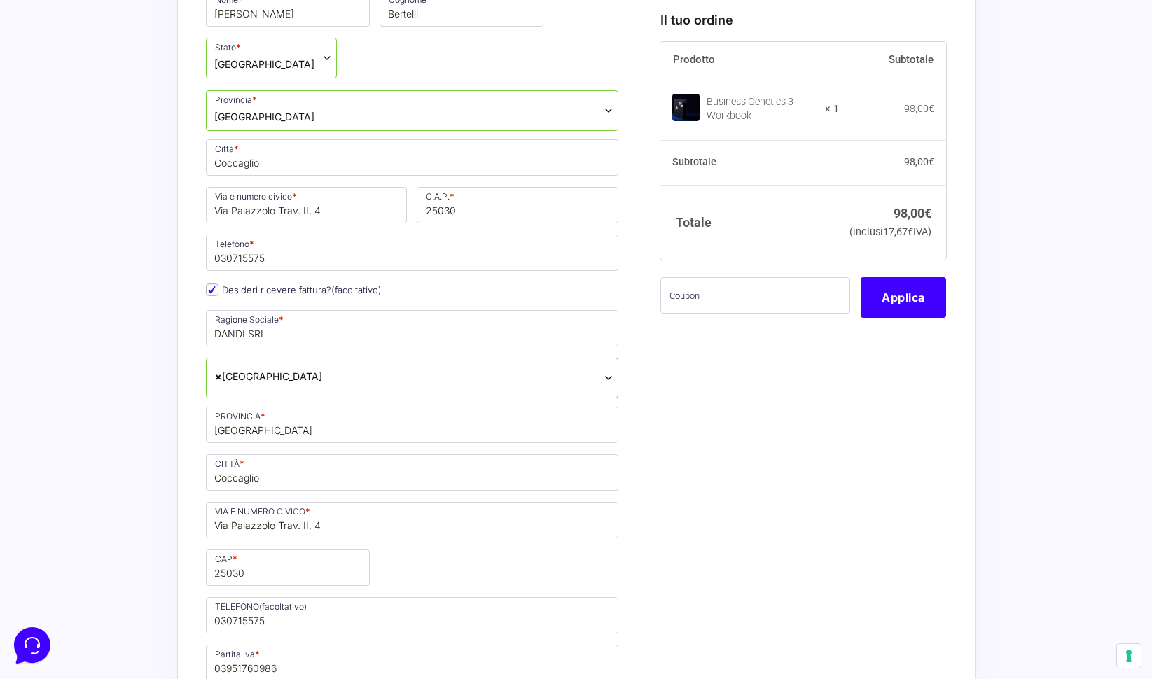
scroll to position [406, 0]
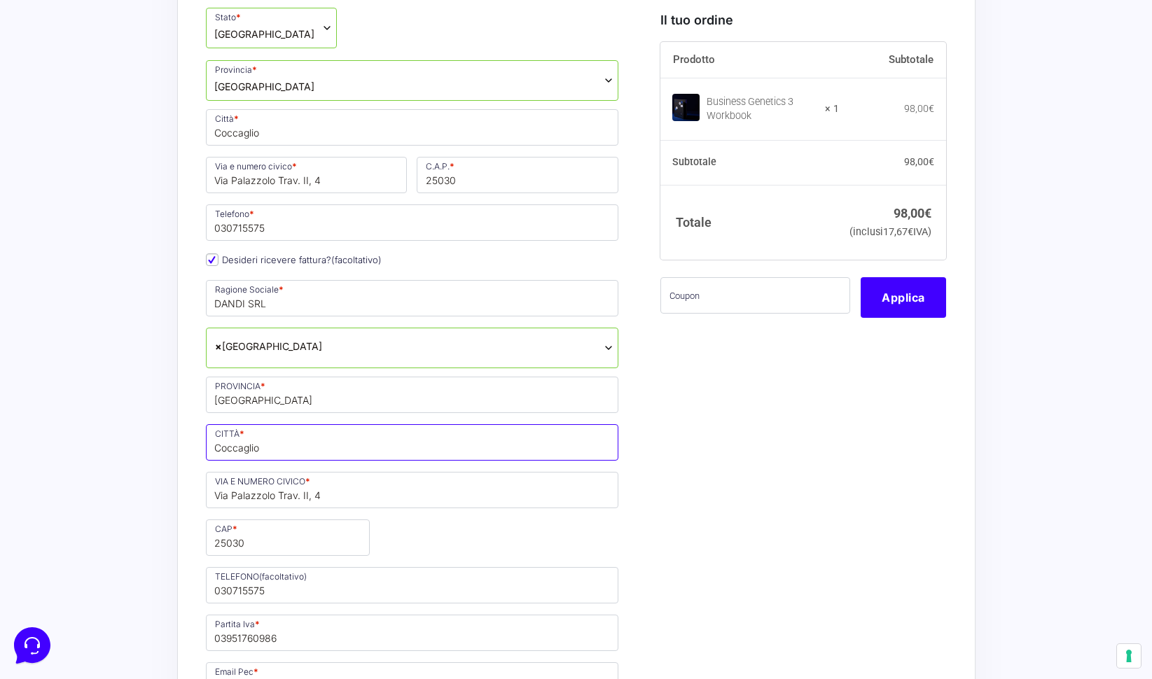
drag, startPoint x: 256, startPoint y: 396, endPoint x: 307, endPoint y: 408, distance: 51.8
click at [258, 424] on input "Coccaglio" at bounding box center [412, 442] width 413 height 36
click at [309, 424] on input "Coccaglio" at bounding box center [412, 442] width 413 height 36
type input "Coccaglio"
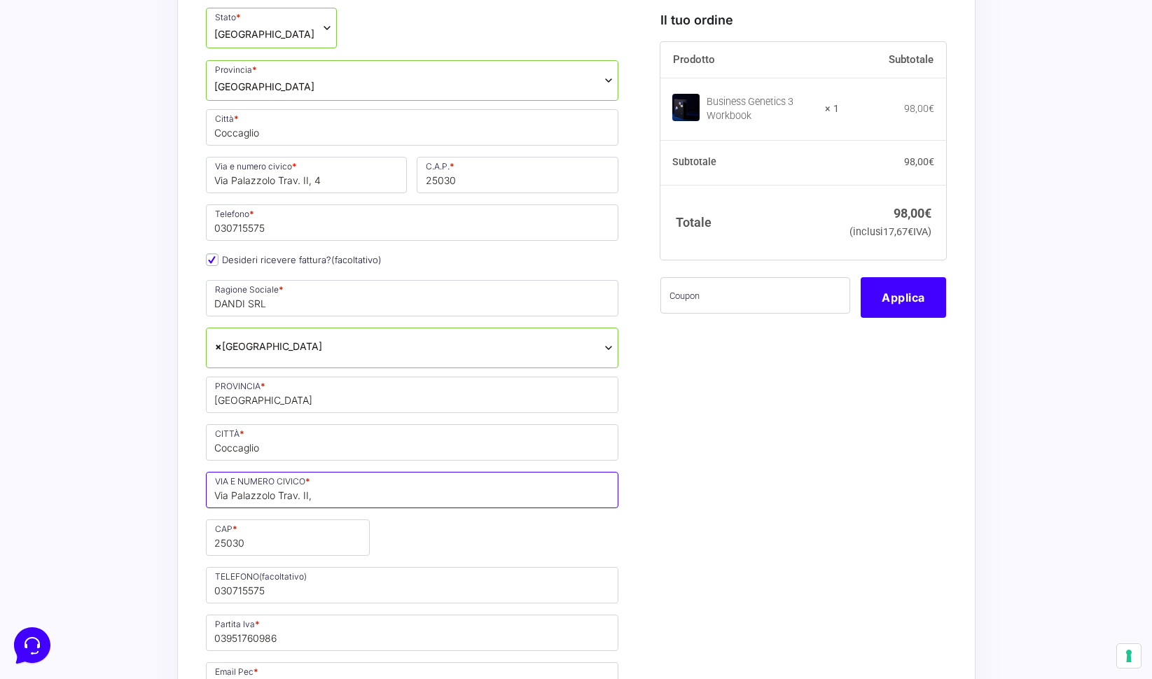
type input "Via Palazzolo Trav. II, 4"
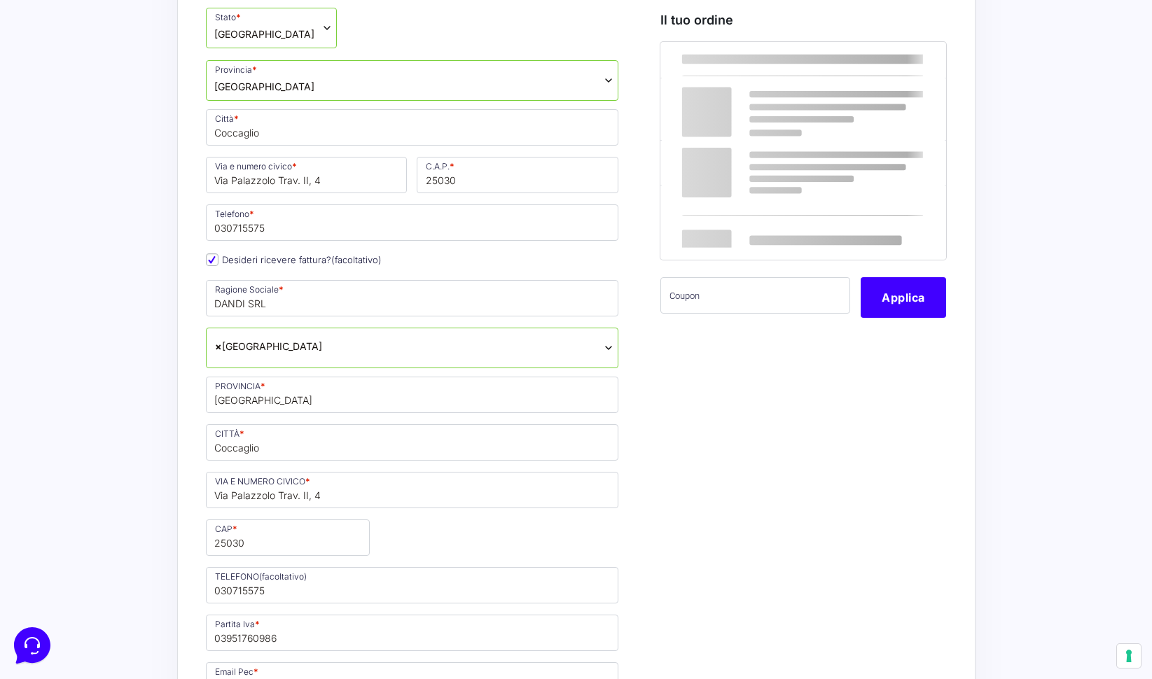
click at [667, 472] on div "I prodotti selezionati Business Genetics 3 Workbook 1 − 1 + 98,00 € Il tuo ordi…" at bounding box center [798, 603] width 296 height 1516
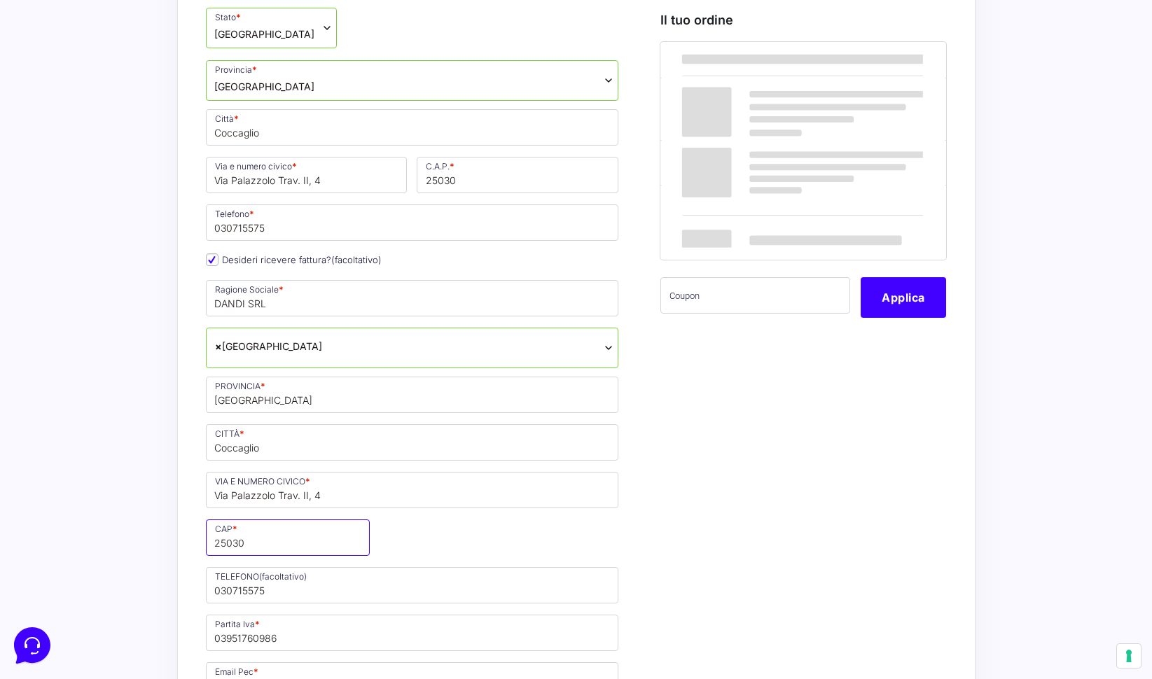
click at [263, 519] on input "25030" at bounding box center [288, 537] width 164 height 36
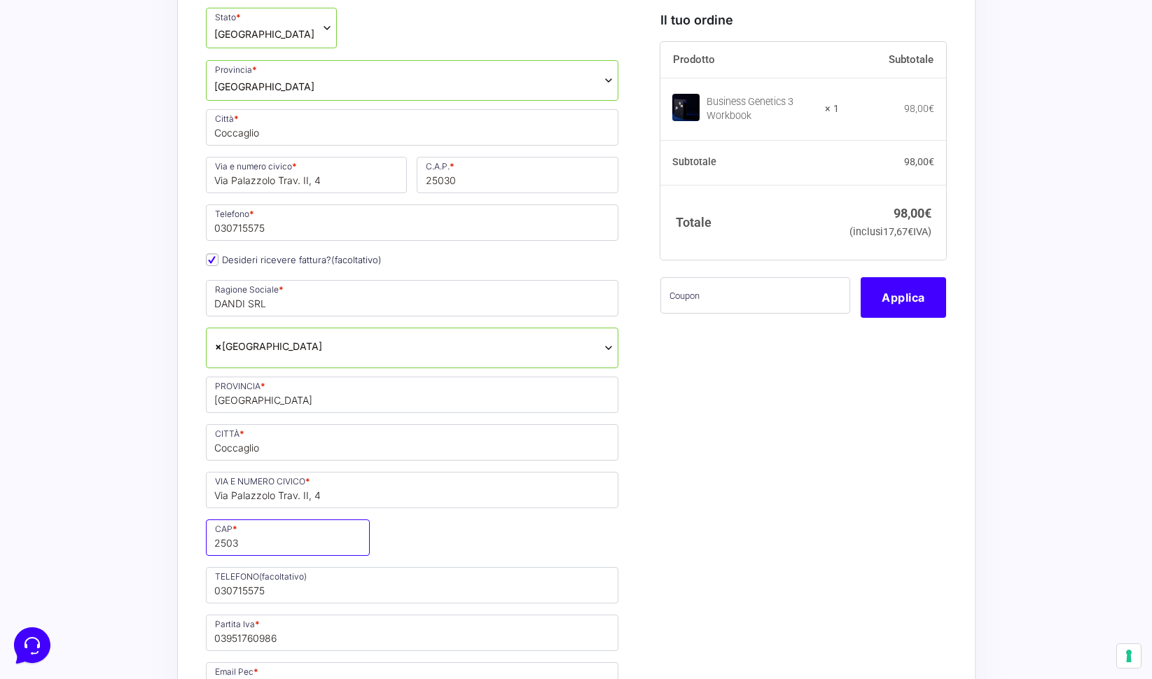
type input "25030"
click at [792, 537] on div "I prodotti selezionati Business Genetics 3 Workbook 1 − 1 + 98,00 € Il tuo ordi…" at bounding box center [798, 603] width 296 height 1516
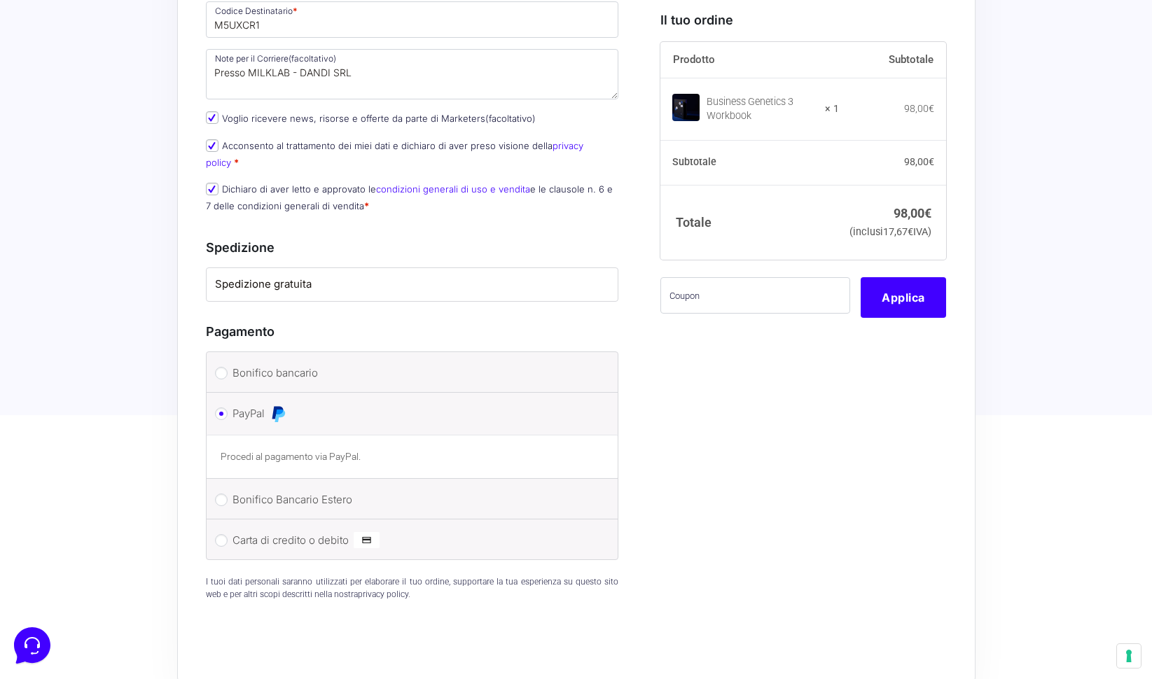
scroll to position [1136, 0]
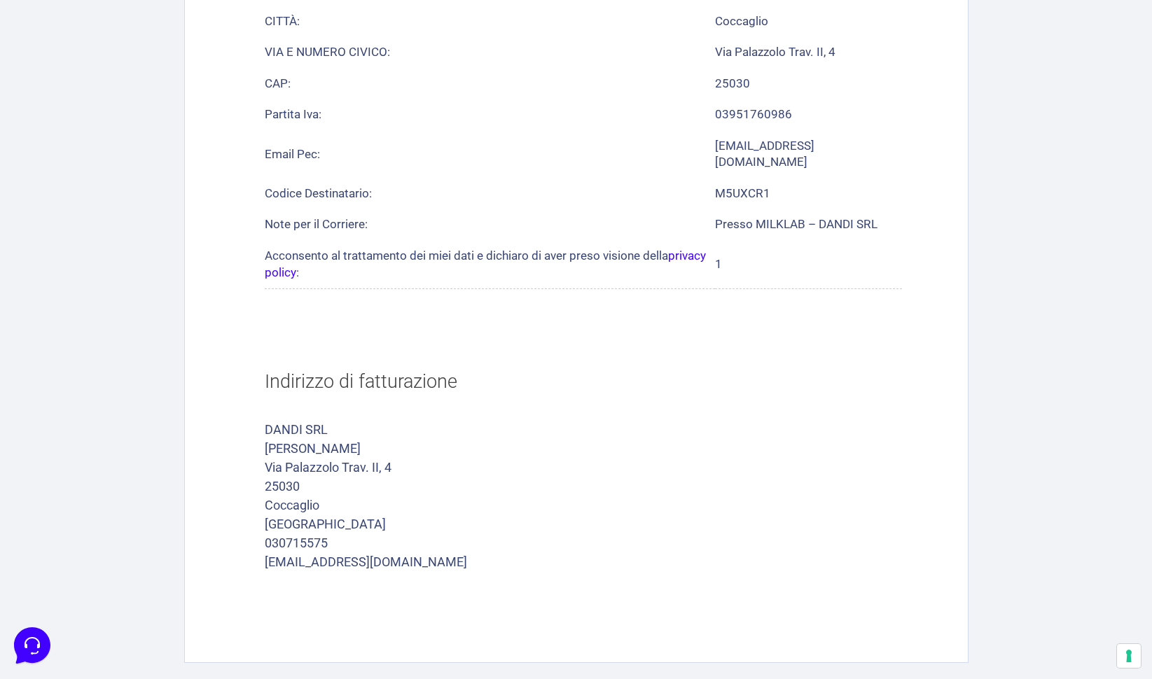
scroll to position [880, 0]
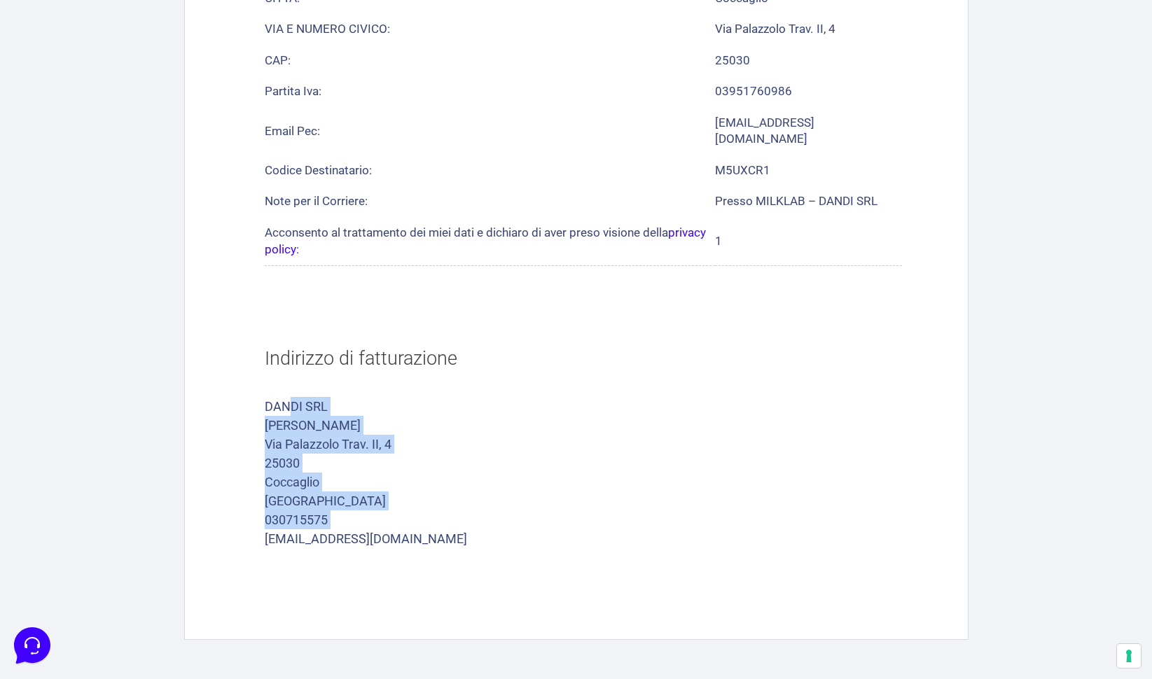
drag, startPoint x: 265, startPoint y: 346, endPoint x: 439, endPoint y: 461, distance: 208.5
click at [432, 469] on address "DANDI SRL Gianluca Bertelli Via Palazzolo Trav. II, 4 25030 Coccaglio BRESCIA 0…" at bounding box center [583, 472] width 637 height 151
click at [482, 430] on address "DANDI SRL Gianluca Bertelli Via Palazzolo Trav. II, 4 25030 Coccaglio BRESCIA 0…" at bounding box center [583, 472] width 637 height 151
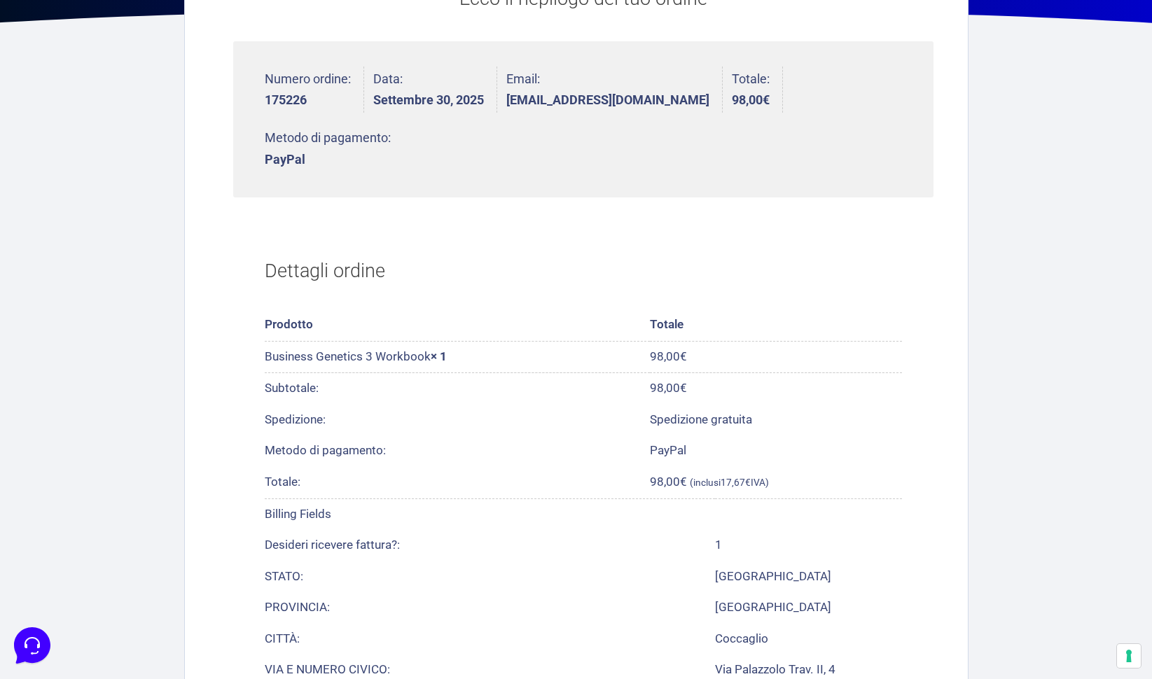
scroll to position [0, 0]
